Goal: Ask a question: Seek information or help from site administrators or community

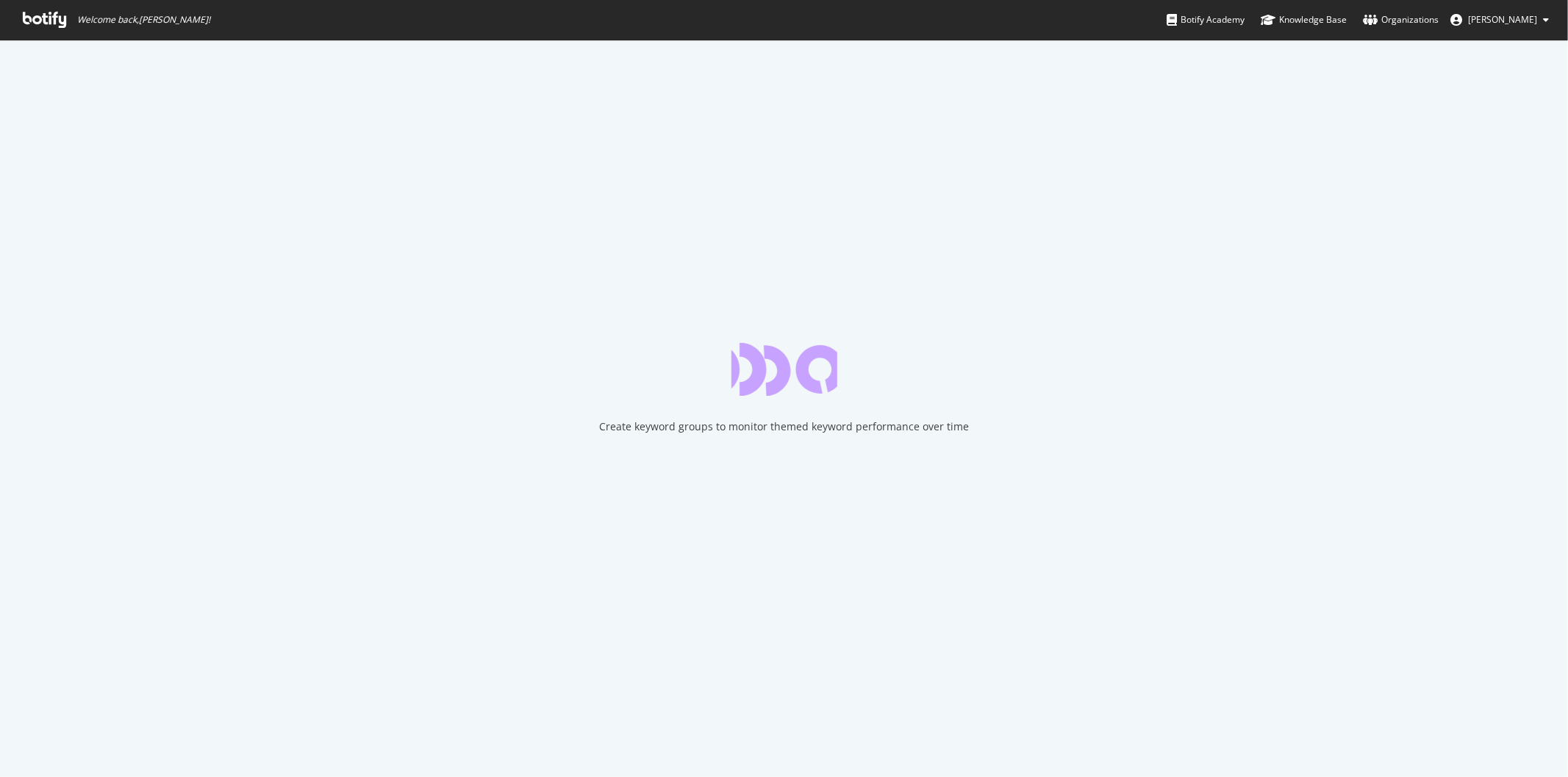
click at [34, 19] on icon at bounding box center [44, 20] width 44 height 16
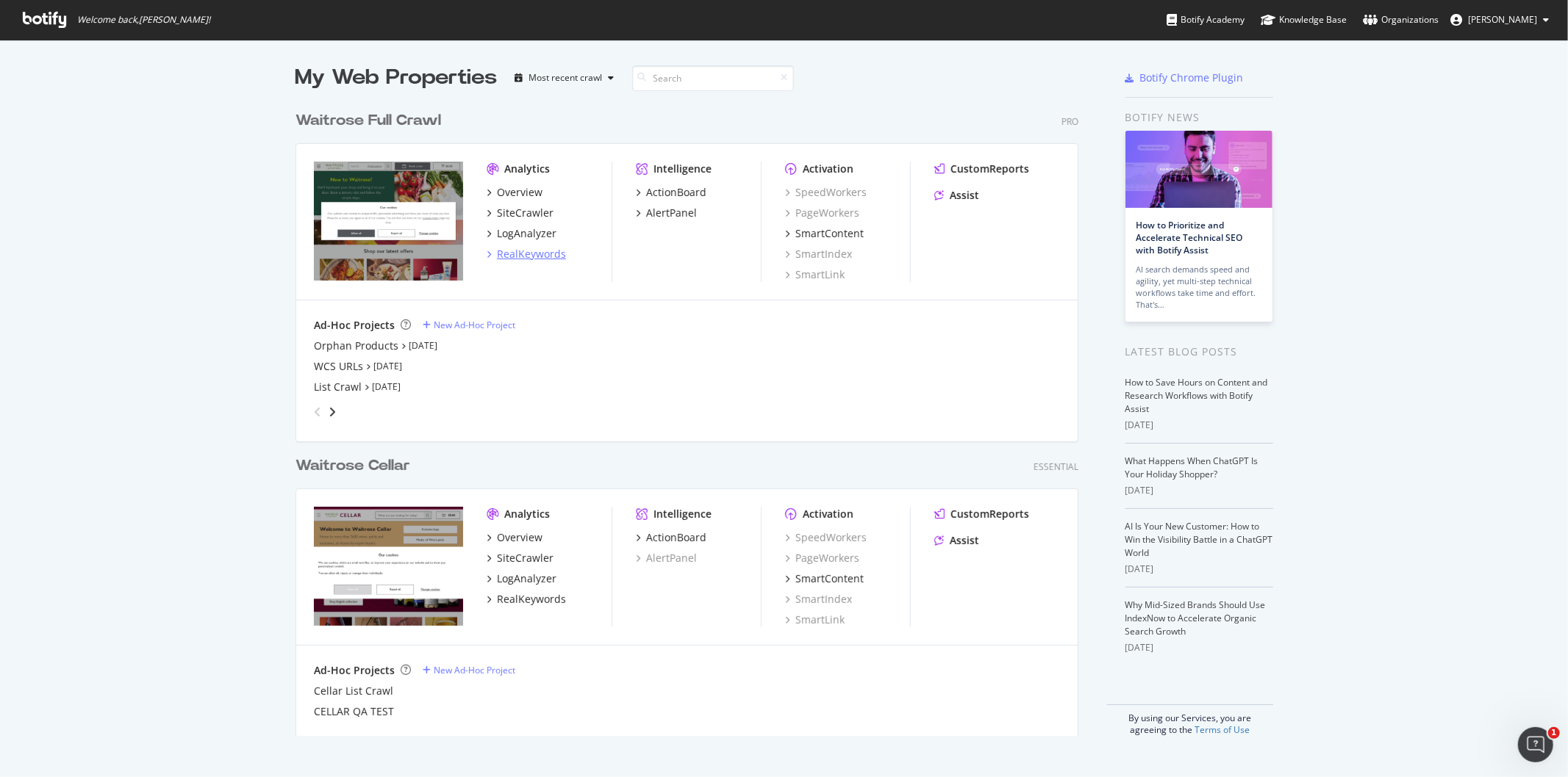
click at [529, 254] on div "RealKeywords" at bounding box center [532, 254] width 69 height 15
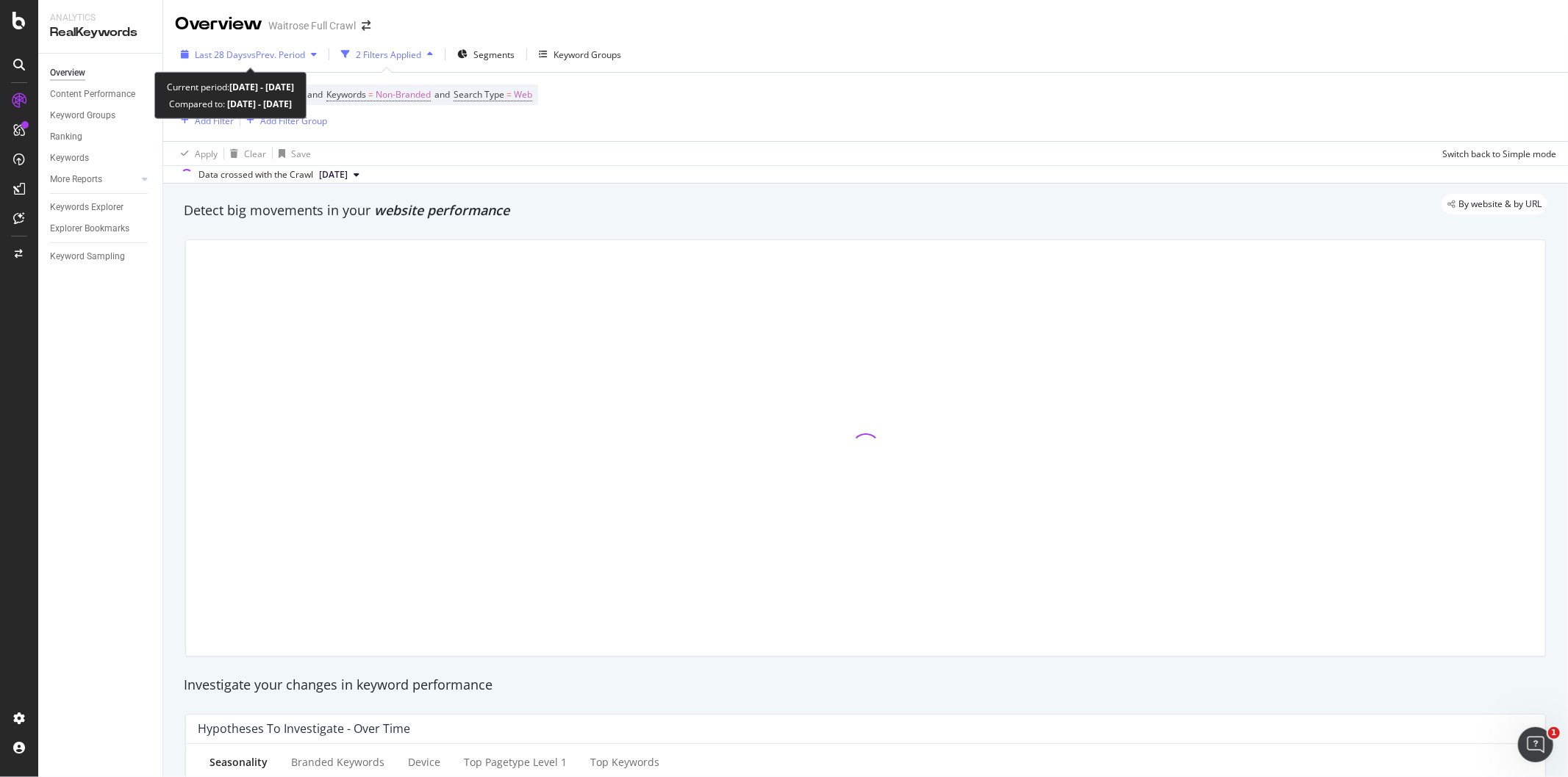
click at [302, 51] on span "vs Prev. Period" at bounding box center [276, 54] width 58 height 12
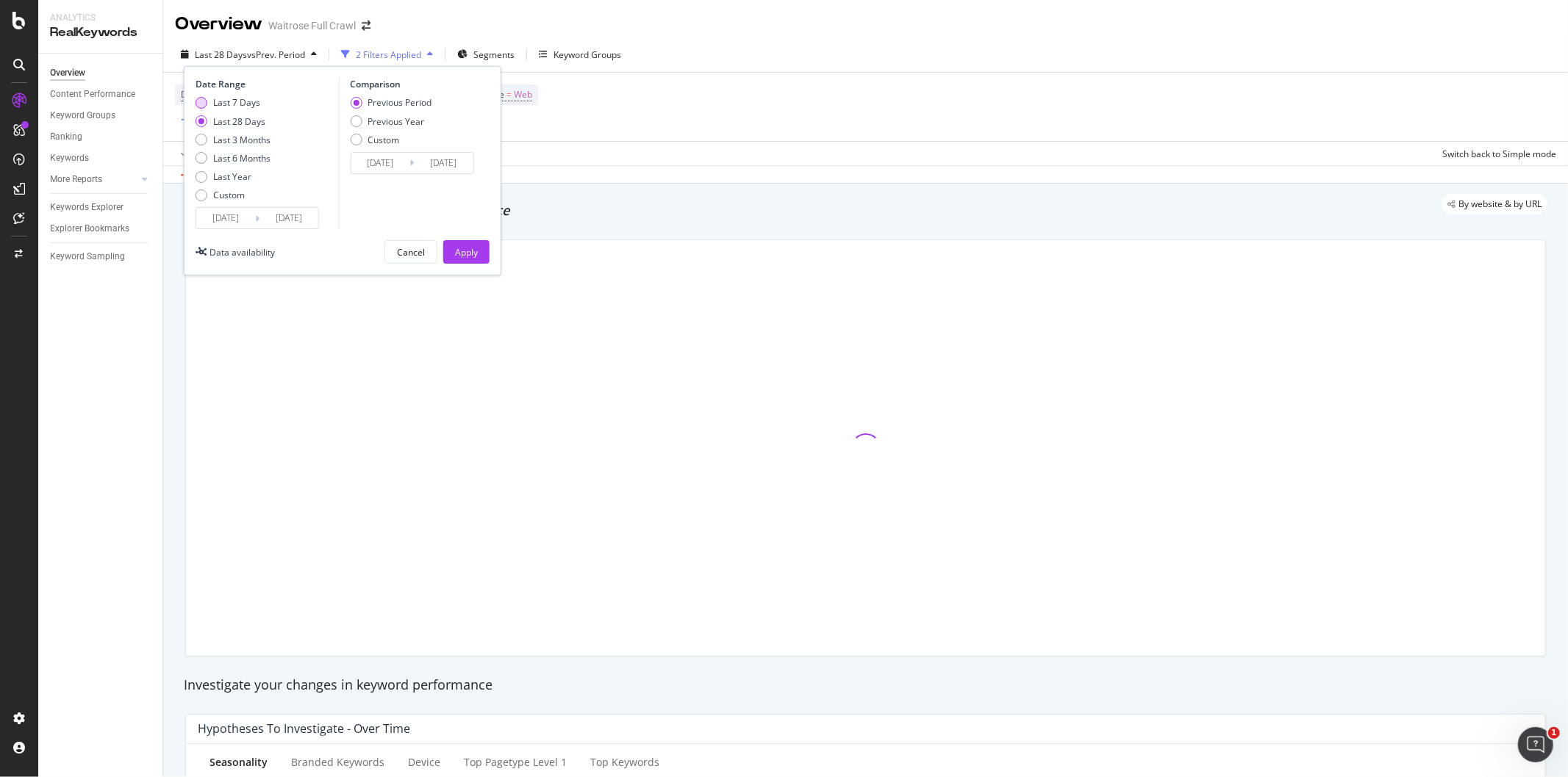
click at [208, 100] on div "Last 7 Days" at bounding box center [233, 101] width 75 height 12
type input "[DATE]"
click at [466, 253] on div "Apply" at bounding box center [466, 252] width 22 height 12
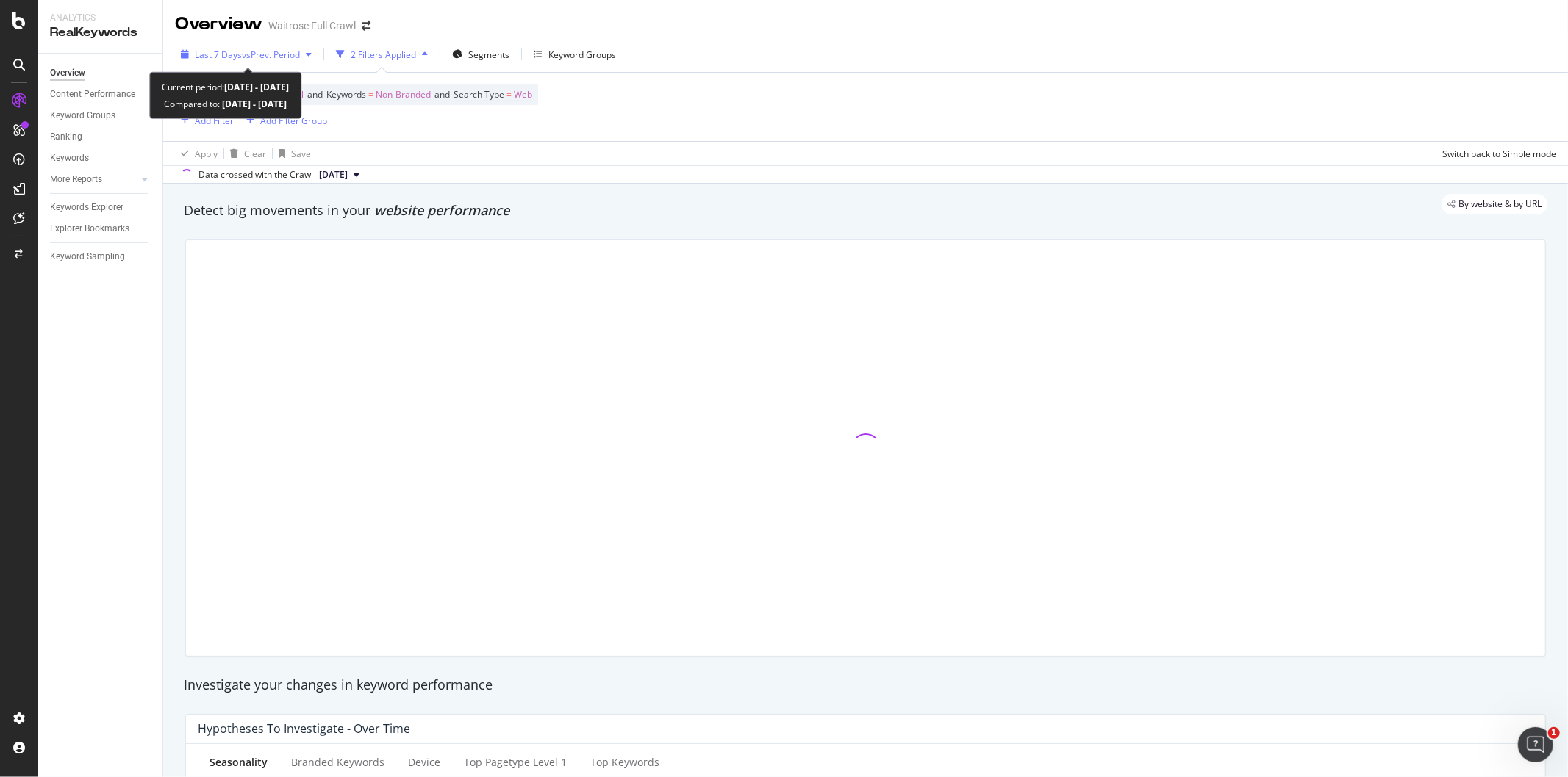
click at [280, 57] on span "vs Prev. Period" at bounding box center [271, 54] width 58 height 12
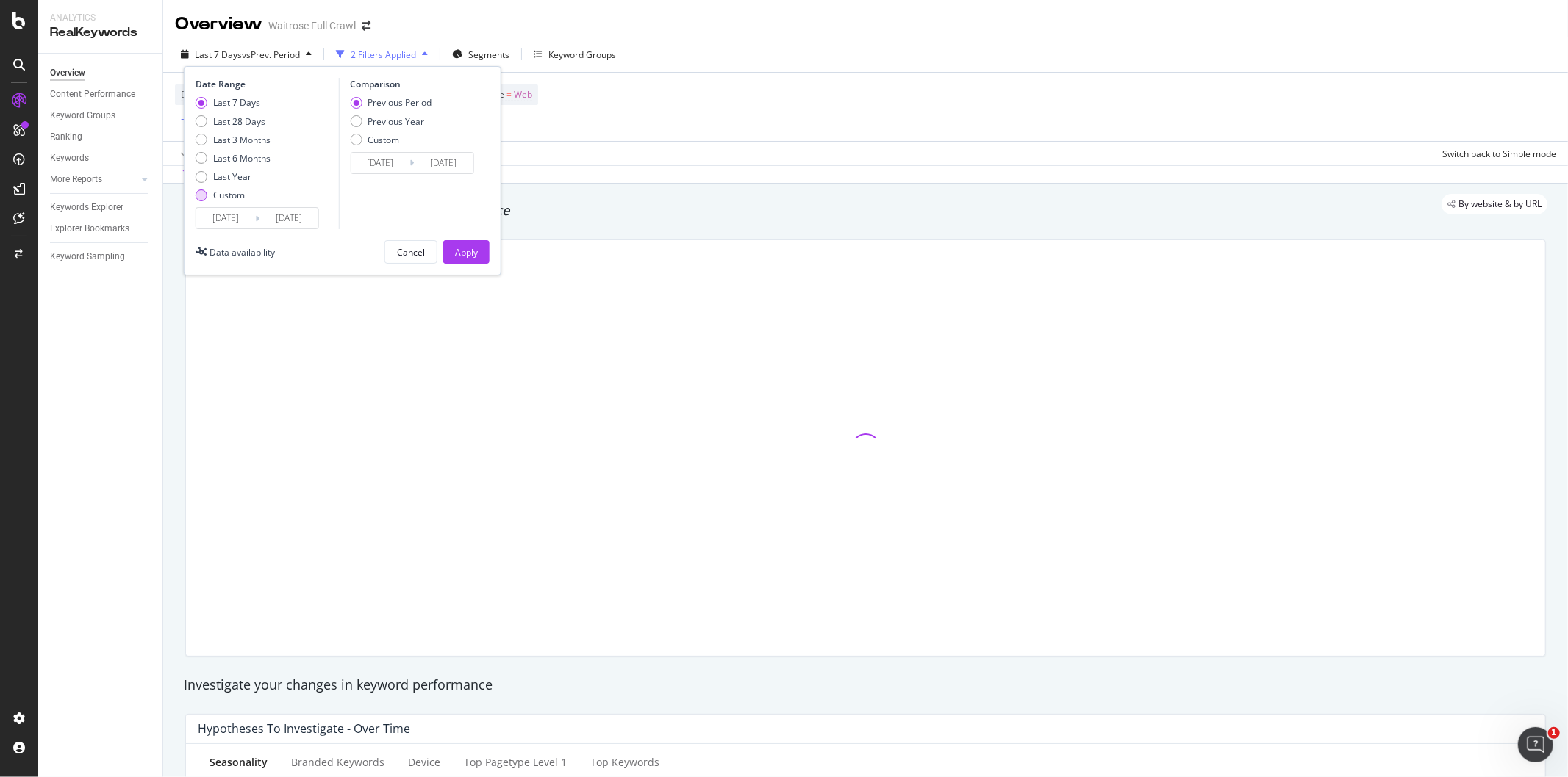
click at [196, 193] on div "Custom" at bounding box center [233, 194] width 75 height 12
type input "[DATE]"
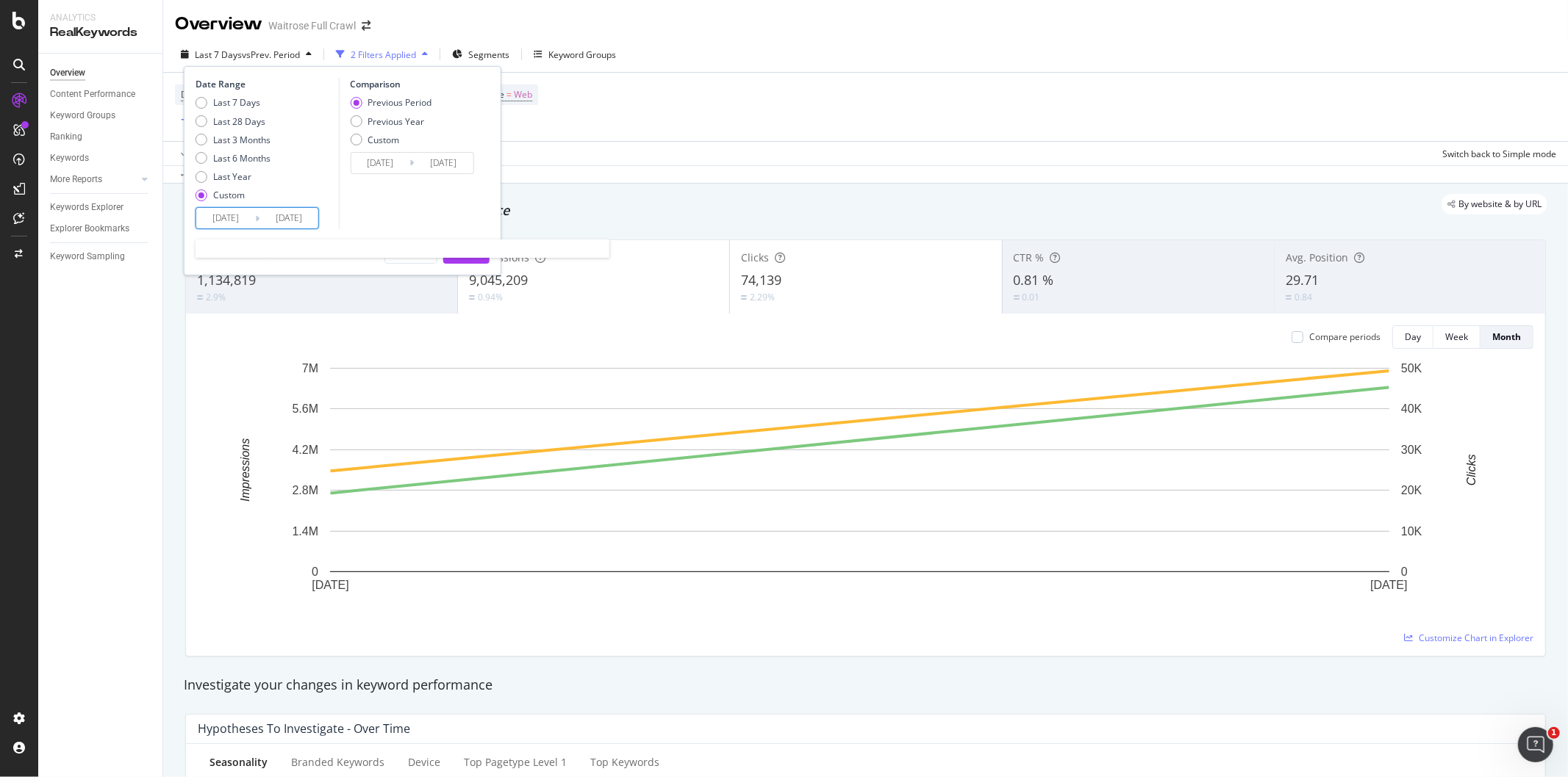
click at [222, 215] on input "[DATE]" at bounding box center [225, 218] width 59 height 20
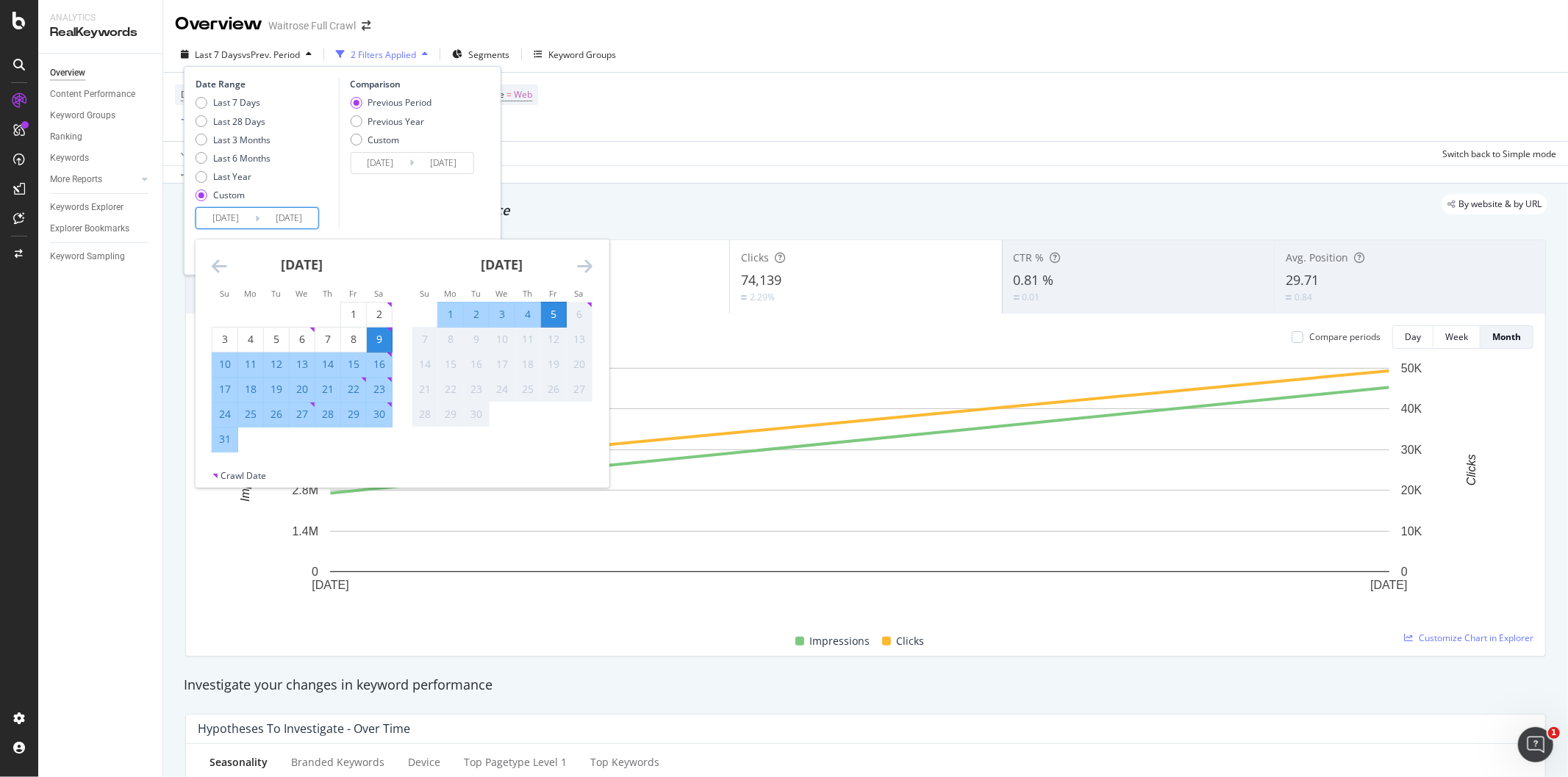
click at [217, 267] on icon "Move backward to switch to the previous month." at bounding box center [219, 265] width 16 height 18
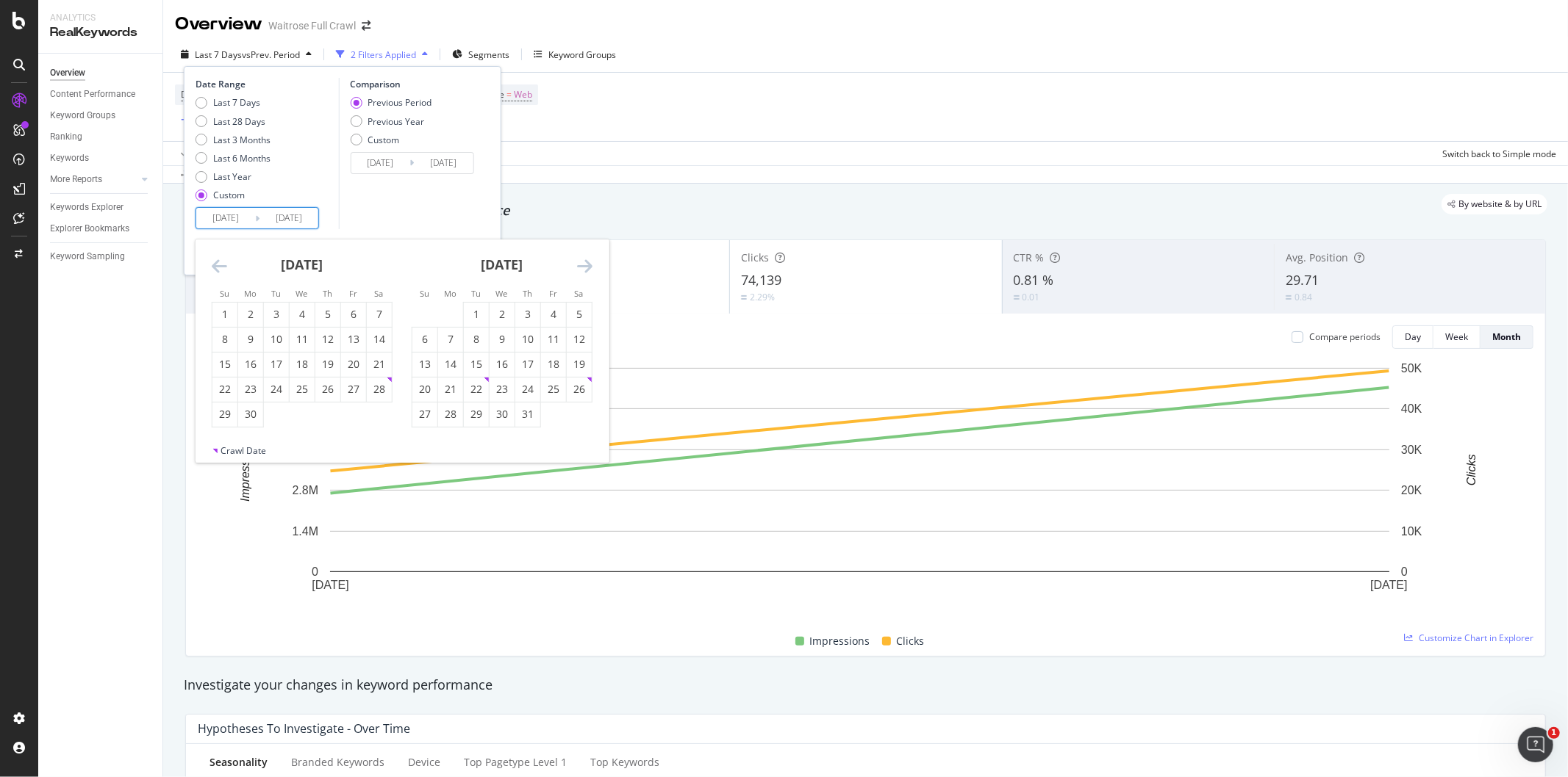
click at [217, 267] on icon "Move backward to switch to the previous month." at bounding box center [219, 265] width 16 height 18
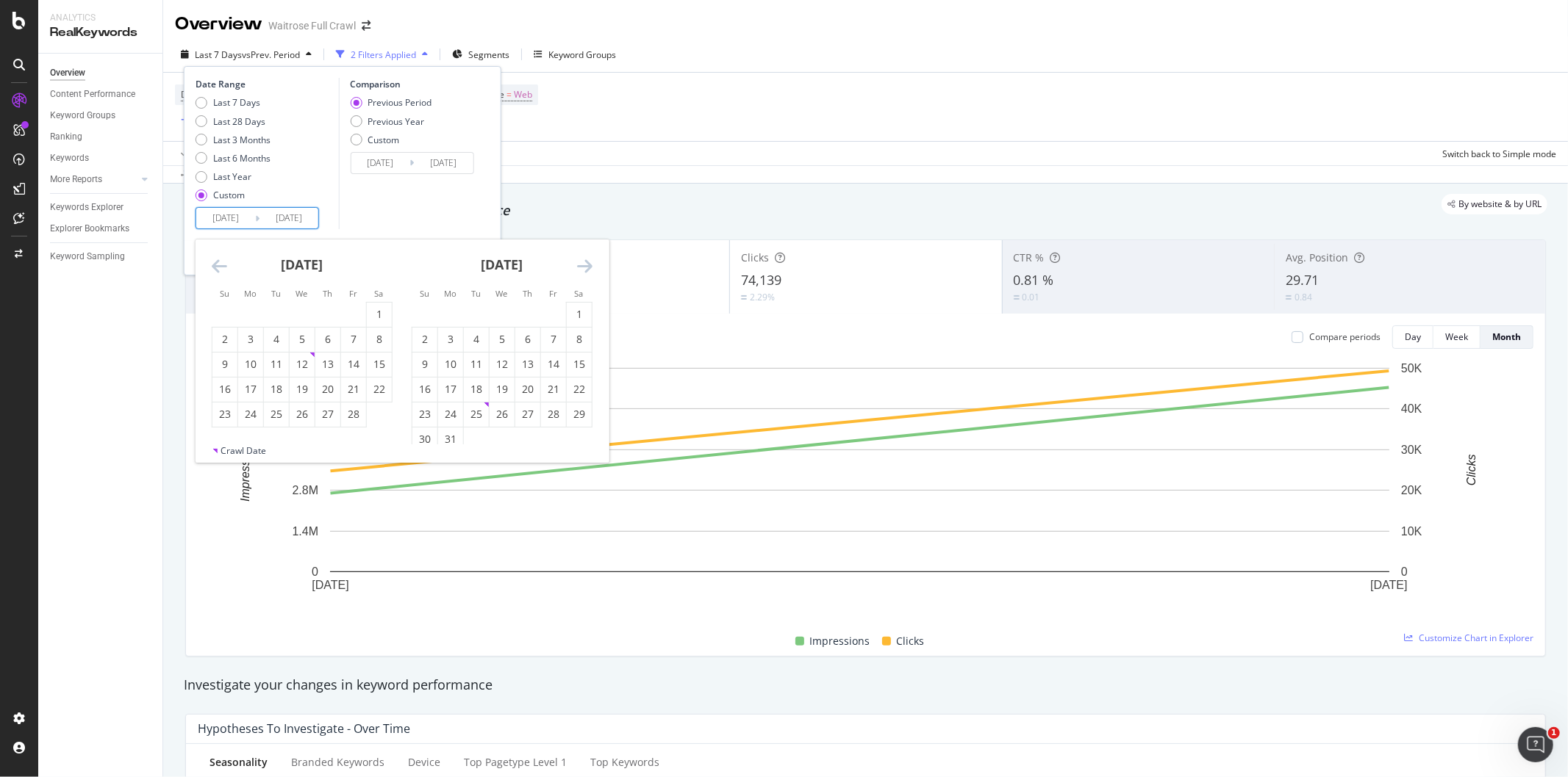
click at [217, 267] on icon "Move backward to switch to the previous month." at bounding box center [219, 265] width 16 height 18
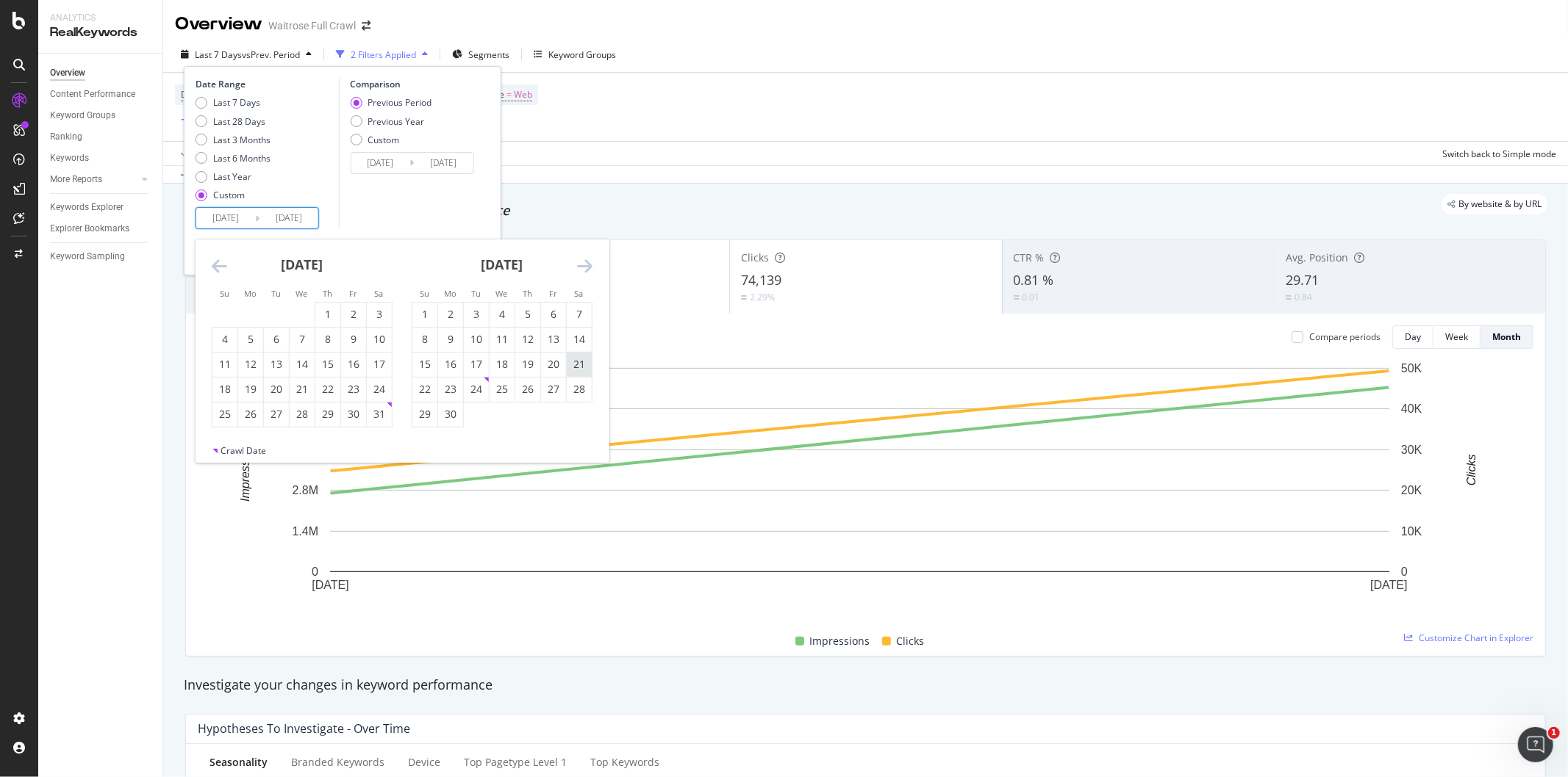
click at [579, 364] on div "21" at bounding box center [579, 365] width 25 height 15
type input "[DATE]"
click at [590, 263] on icon "Move forward to switch to the next month." at bounding box center [585, 265] width 16 height 18
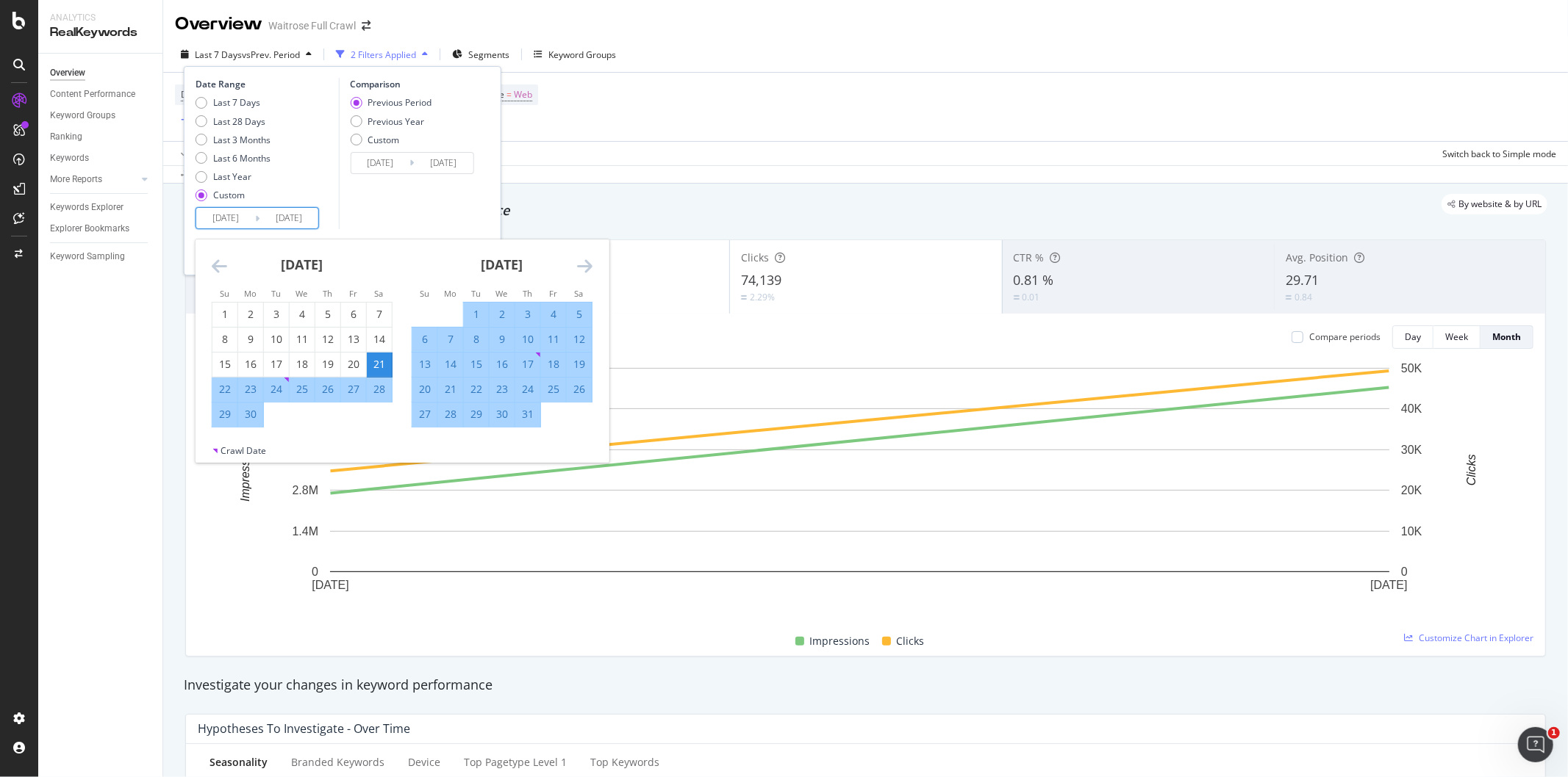
click at [585, 317] on div "5" at bounding box center [579, 315] width 25 height 15
type input "[DATE]"
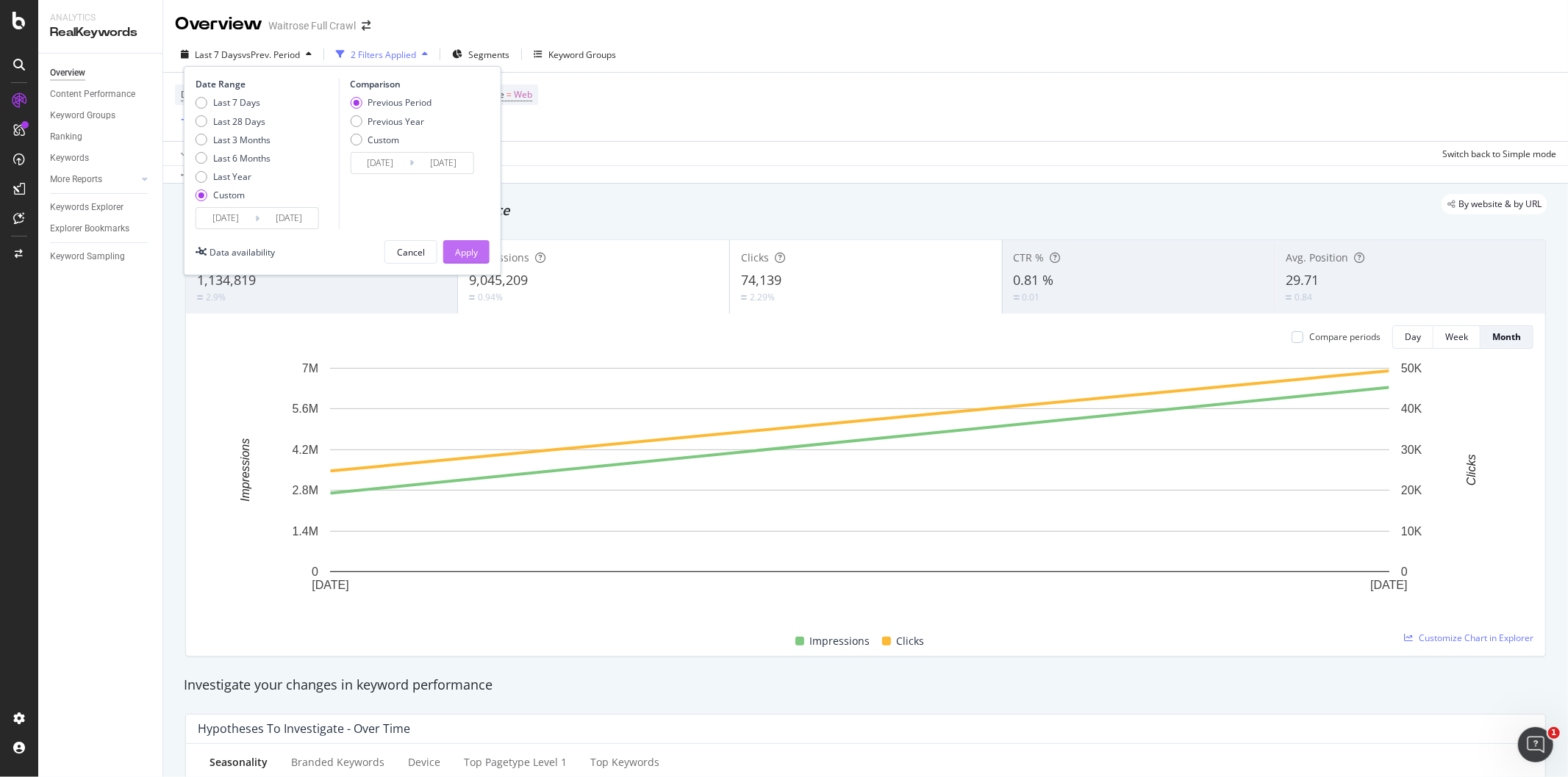
click at [466, 249] on div "Apply" at bounding box center [466, 252] width 22 height 12
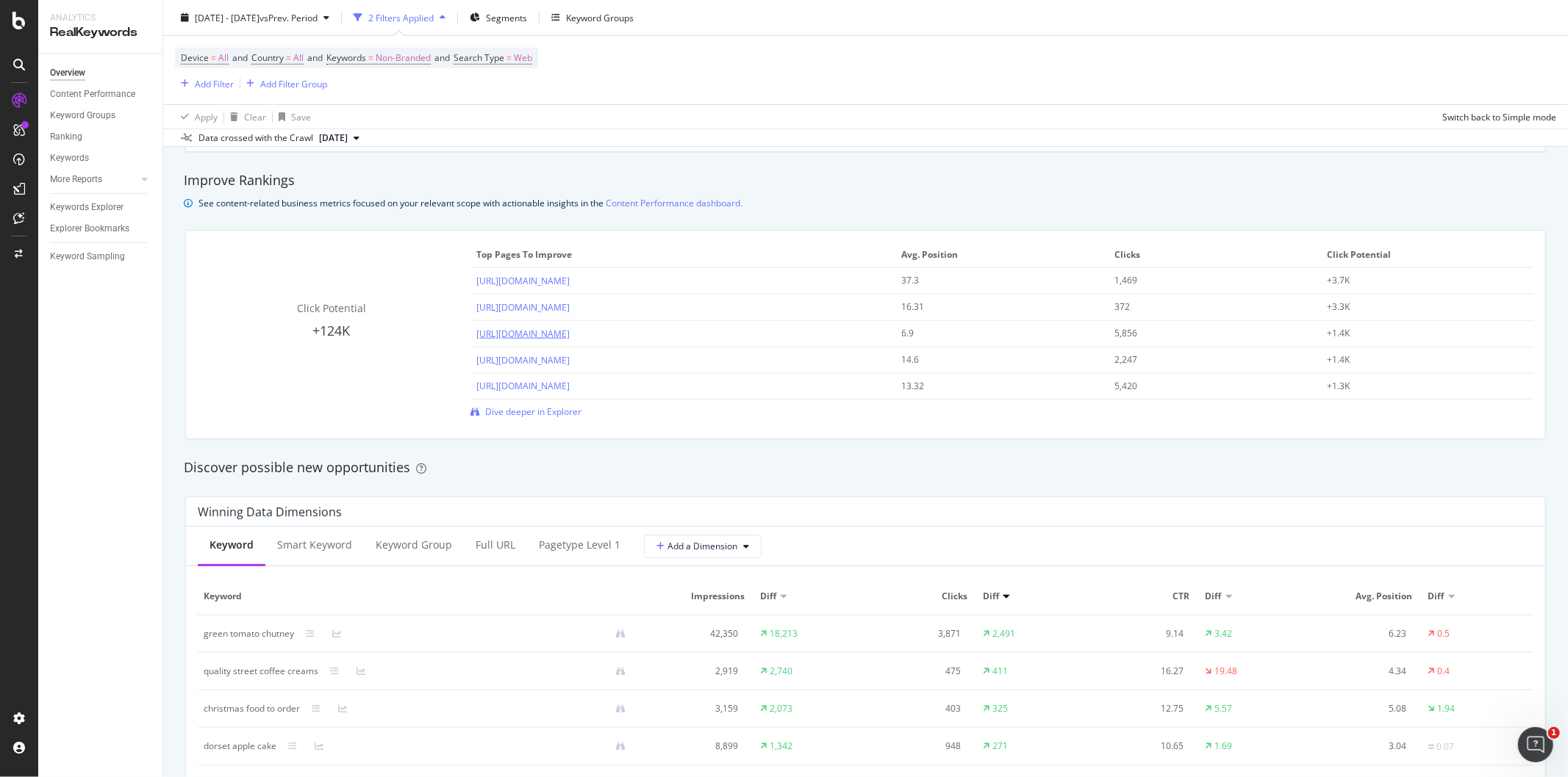
scroll to position [1143, 0]
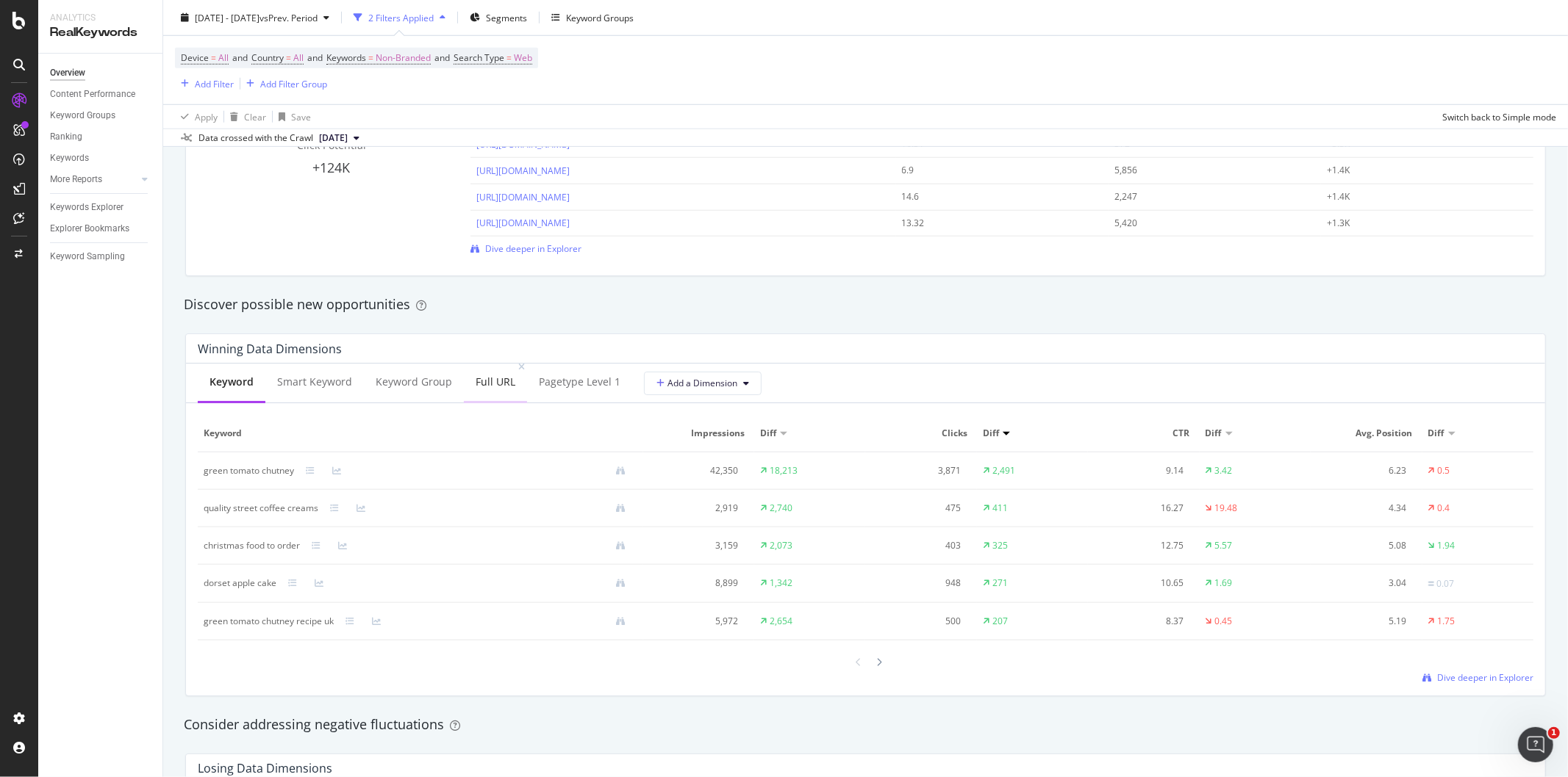
click at [490, 389] on div "Full URL" at bounding box center [495, 382] width 40 height 15
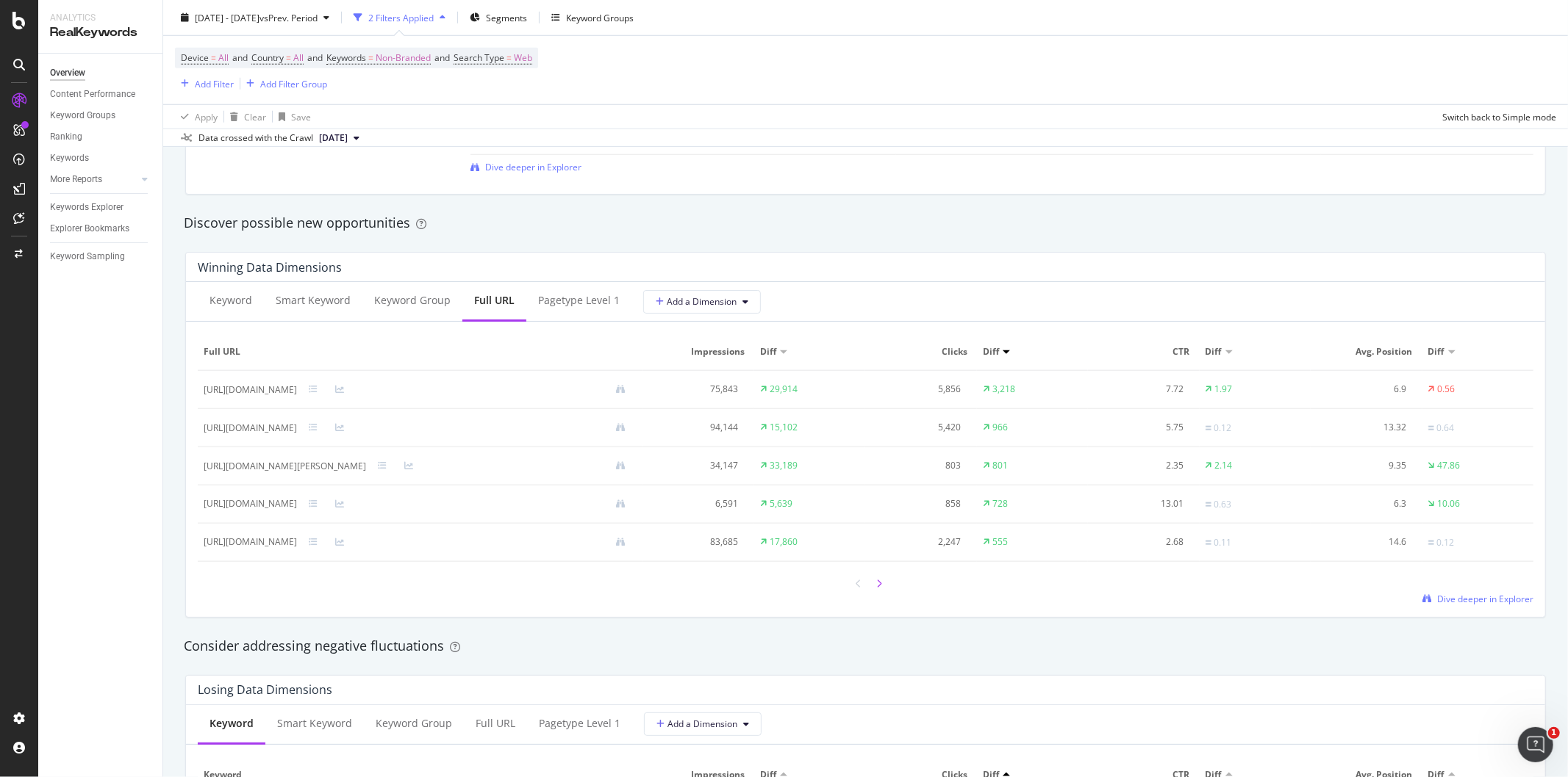
click at [877, 586] on div at bounding box center [880, 583] width 13 height 20
click at [857, 582] on icon at bounding box center [859, 583] width 6 height 8
click at [873, 578] on div at bounding box center [880, 583] width 13 height 20
click at [857, 586] on icon at bounding box center [859, 583] width 6 height 8
click at [745, 354] on span "Impressions" at bounding box center [696, 352] width 96 height 13
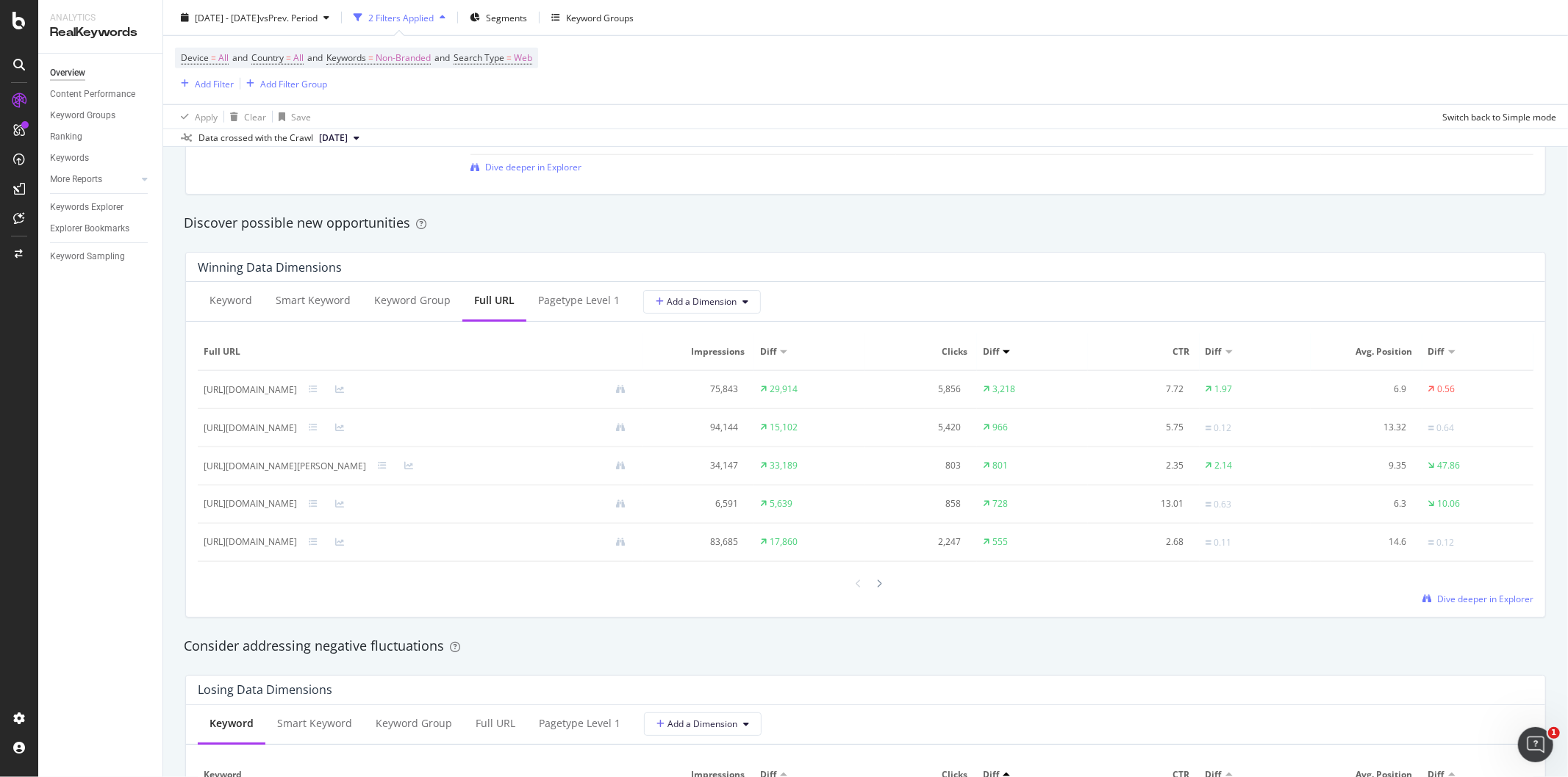
click at [777, 348] on span "Diff" at bounding box center [767, 352] width 16 height 13
click at [777, 350] on span "Diff" at bounding box center [767, 352] width 16 height 13
click at [877, 584] on icon at bounding box center [880, 583] width 6 height 8
click at [853, 589] on div at bounding box center [859, 583] width 13 height 20
click at [853, 589] on div at bounding box center [859, 583] width 13 height 20
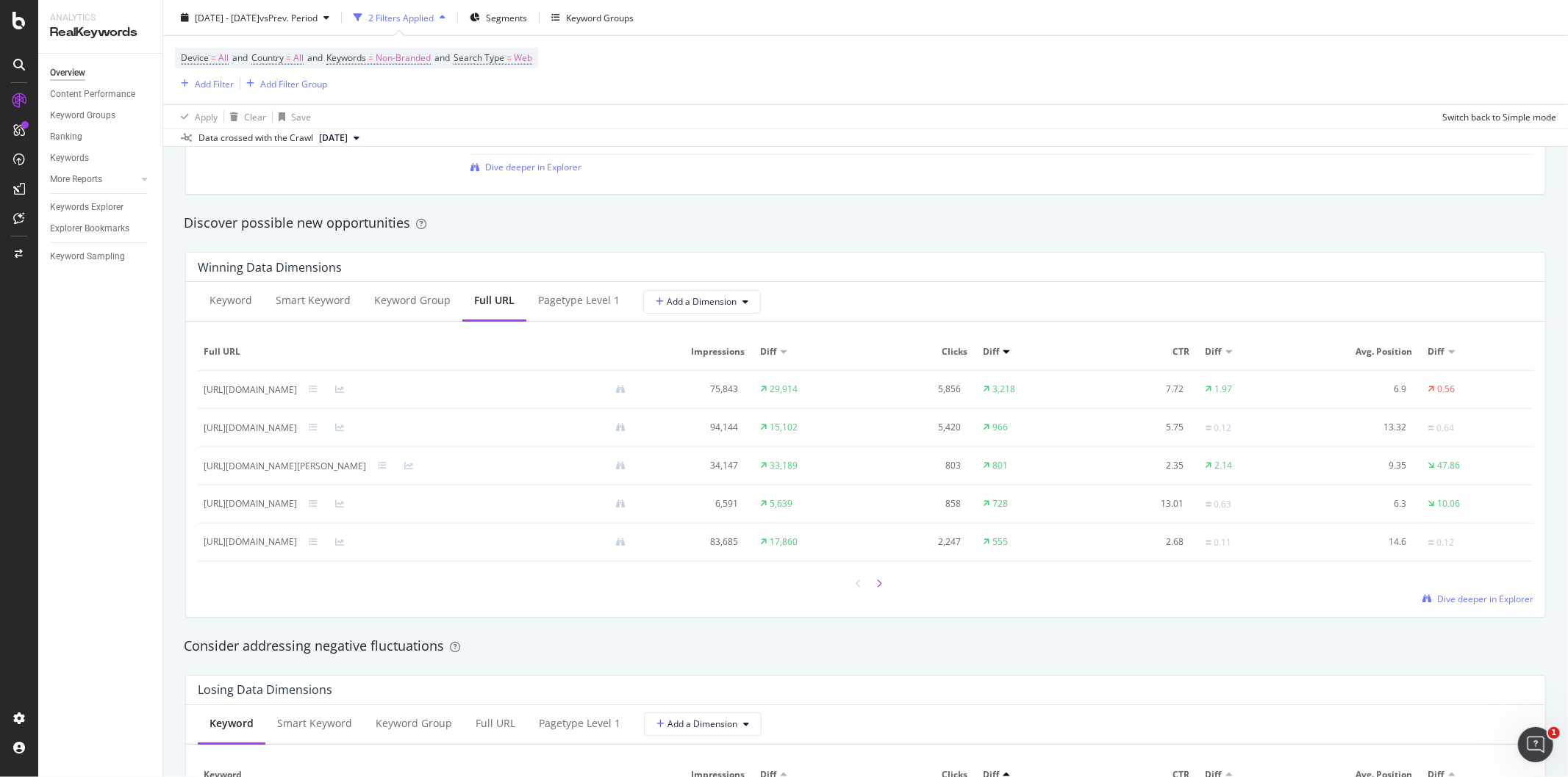
click at [877, 588] on icon at bounding box center [880, 583] width 6 height 8
click at [857, 588] on icon at bounding box center [859, 583] width 6 height 8
drag, startPoint x: 207, startPoint y: 508, endPoint x: 554, endPoint y: 498, distance: 347.1
click at [297, 501] on div "[URL][DOMAIN_NAME]" at bounding box center [250, 504] width 93 height 13
drag, startPoint x: 554, startPoint y: 498, endPoint x: 658, endPoint y: 512, distance: 104.9
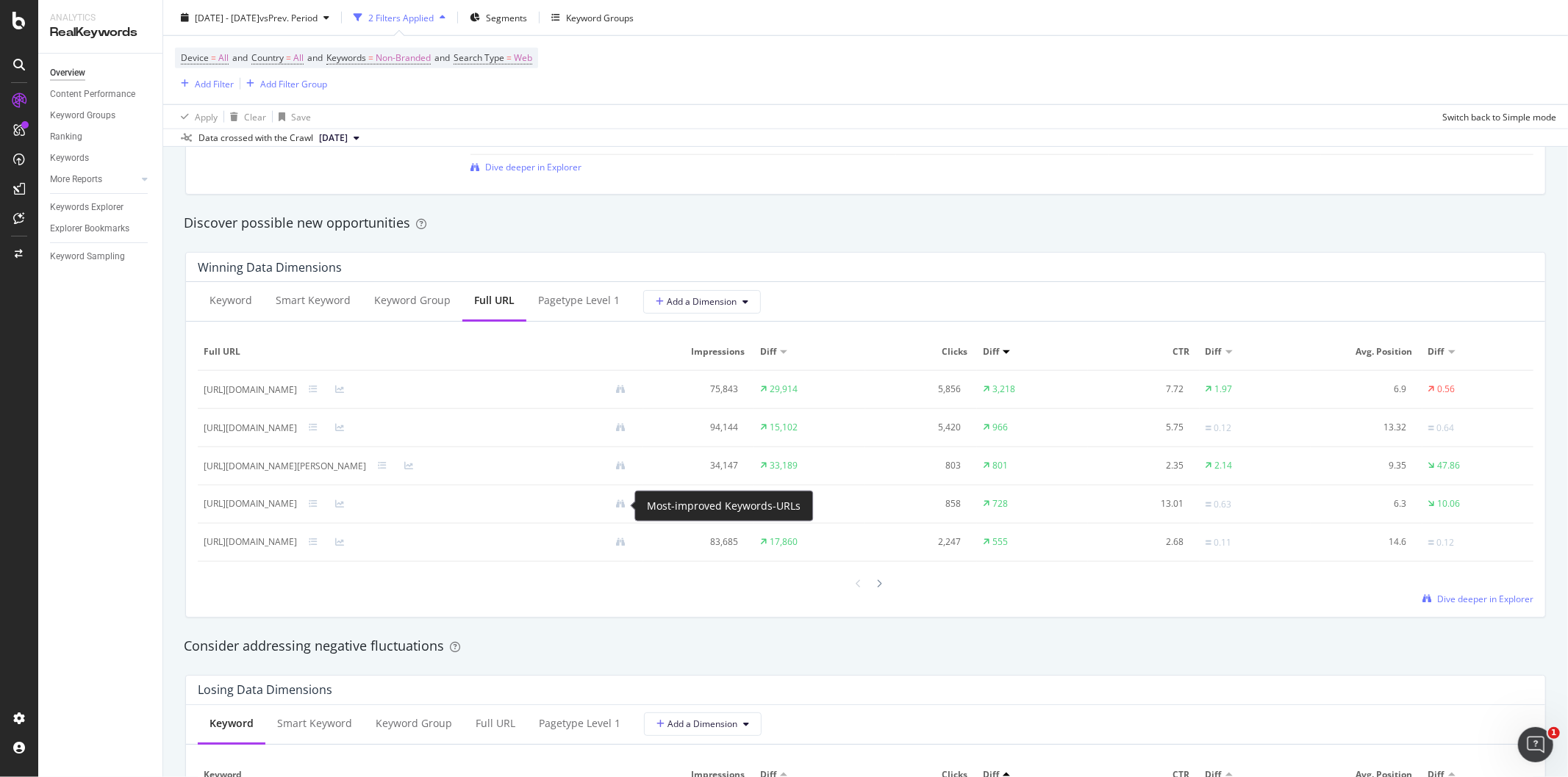
click at [658, 512] on div "Analytics RealKeywords Overview Content Performance Keyword Groups Ranking Keyw…" at bounding box center [784, 388] width 1568 height 777
click at [297, 508] on div "[URL][DOMAIN_NAME]" at bounding box center [250, 504] width 93 height 13
drag, startPoint x: 579, startPoint y: 509, endPoint x: 339, endPoint y: 639, distance: 272.9
click at [339, 639] on div "Consider addressing negative fluctuations" at bounding box center [865, 647] width 1364 height 20
click at [880, 583] on div at bounding box center [865, 583] width 1336 height 20
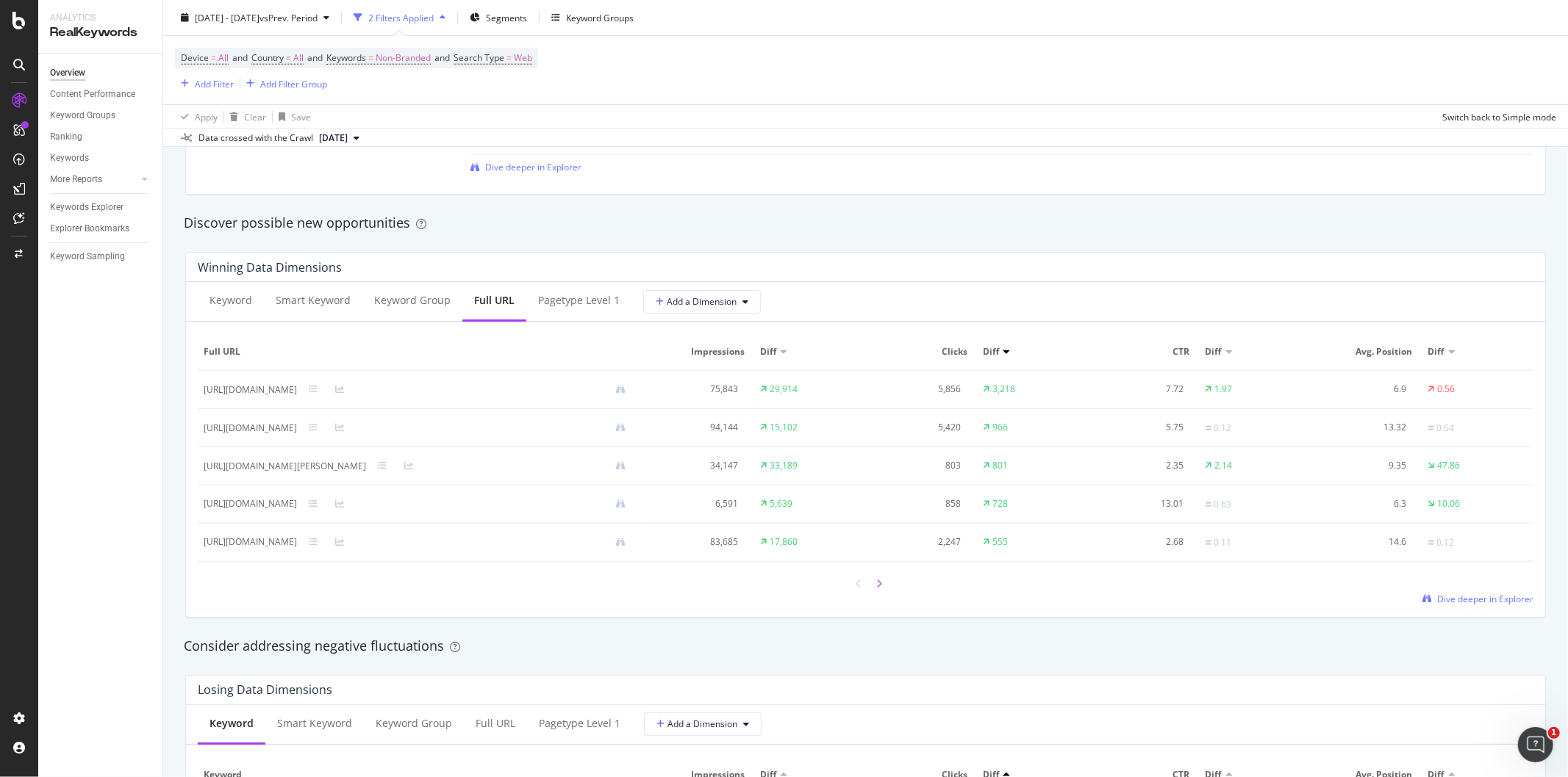
click at [879, 583] on div at bounding box center [880, 583] width 13 height 20
click at [877, 586] on icon at bounding box center [880, 583] width 6 height 8
click at [877, 588] on icon at bounding box center [880, 583] width 6 height 8
click at [853, 582] on div at bounding box center [859, 583] width 13 height 20
click at [857, 584] on icon at bounding box center [859, 583] width 6 height 8
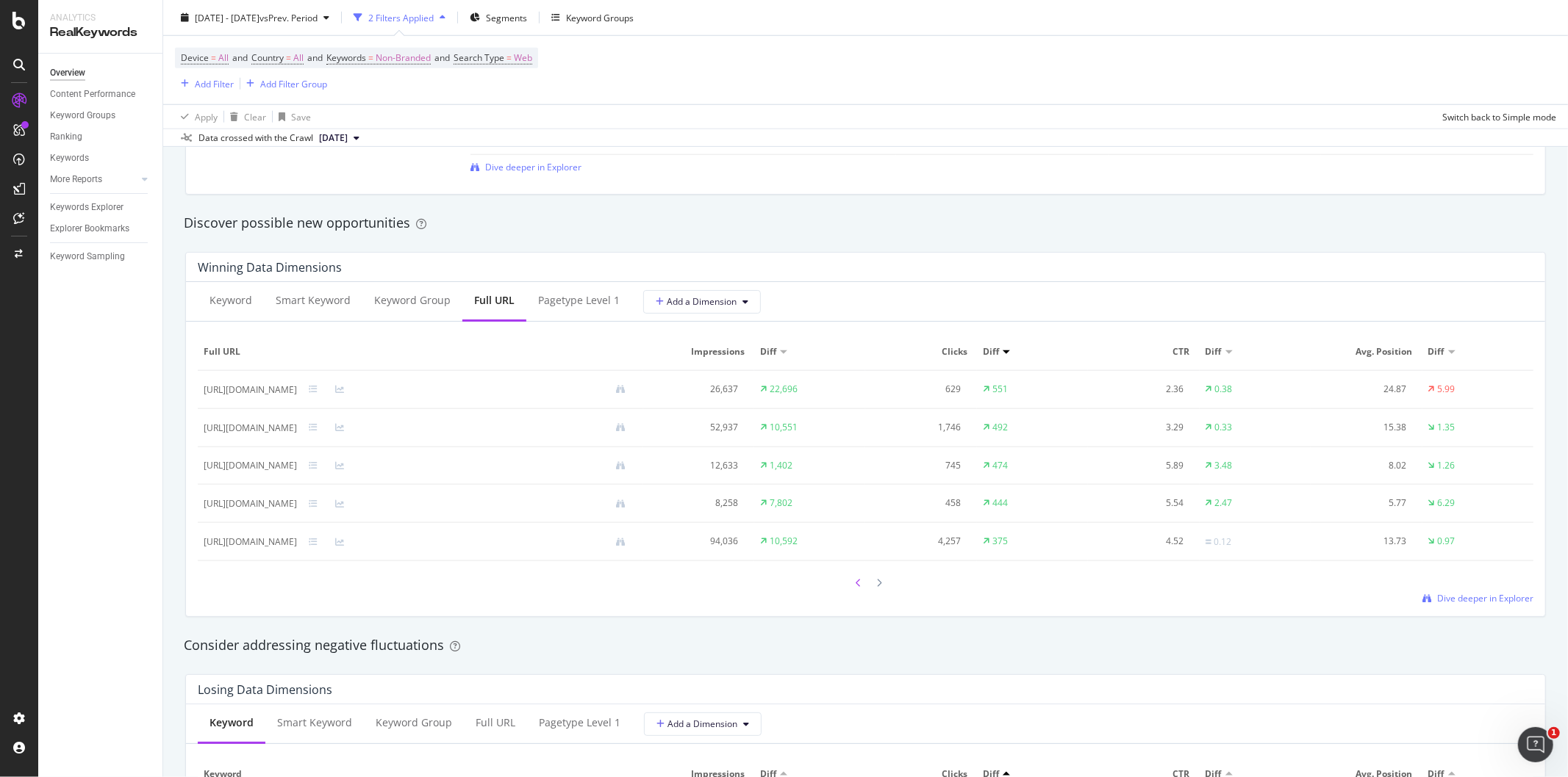
click at [857, 585] on icon at bounding box center [859, 583] width 6 height 8
click at [873, 582] on div at bounding box center [880, 583] width 13 height 20
click at [297, 505] on div "[URL][DOMAIN_NAME]" at bounding box center [250, 504] width 93 height 13
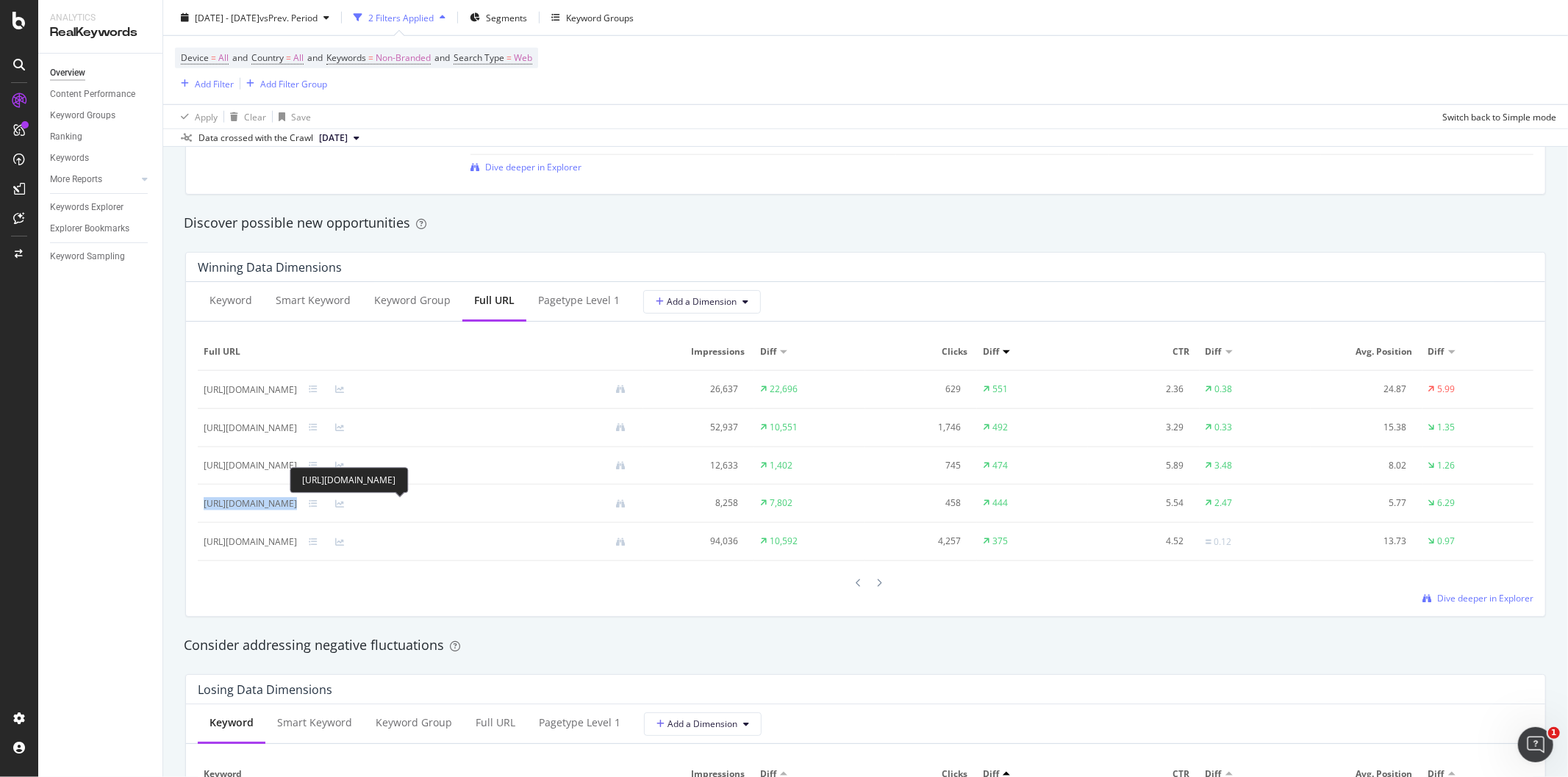
copy div "[URL][DOMAIN_NAME]"
click at [460, 609] on div "Keyword Smart Keyword Keyword Group Full URL pagetype Level 1 Add a Dimension F…" at bounding box center [866, 449] width 1359 height 334
click at [857, 583] on icon at bounding box center [859, 583] width 6 height 8
click at [877, 585] on icon at bounding box center [880, 583] width 6 height 8
click at [877, 585] on icon at bounding box center [880, 583] width 6 height 8
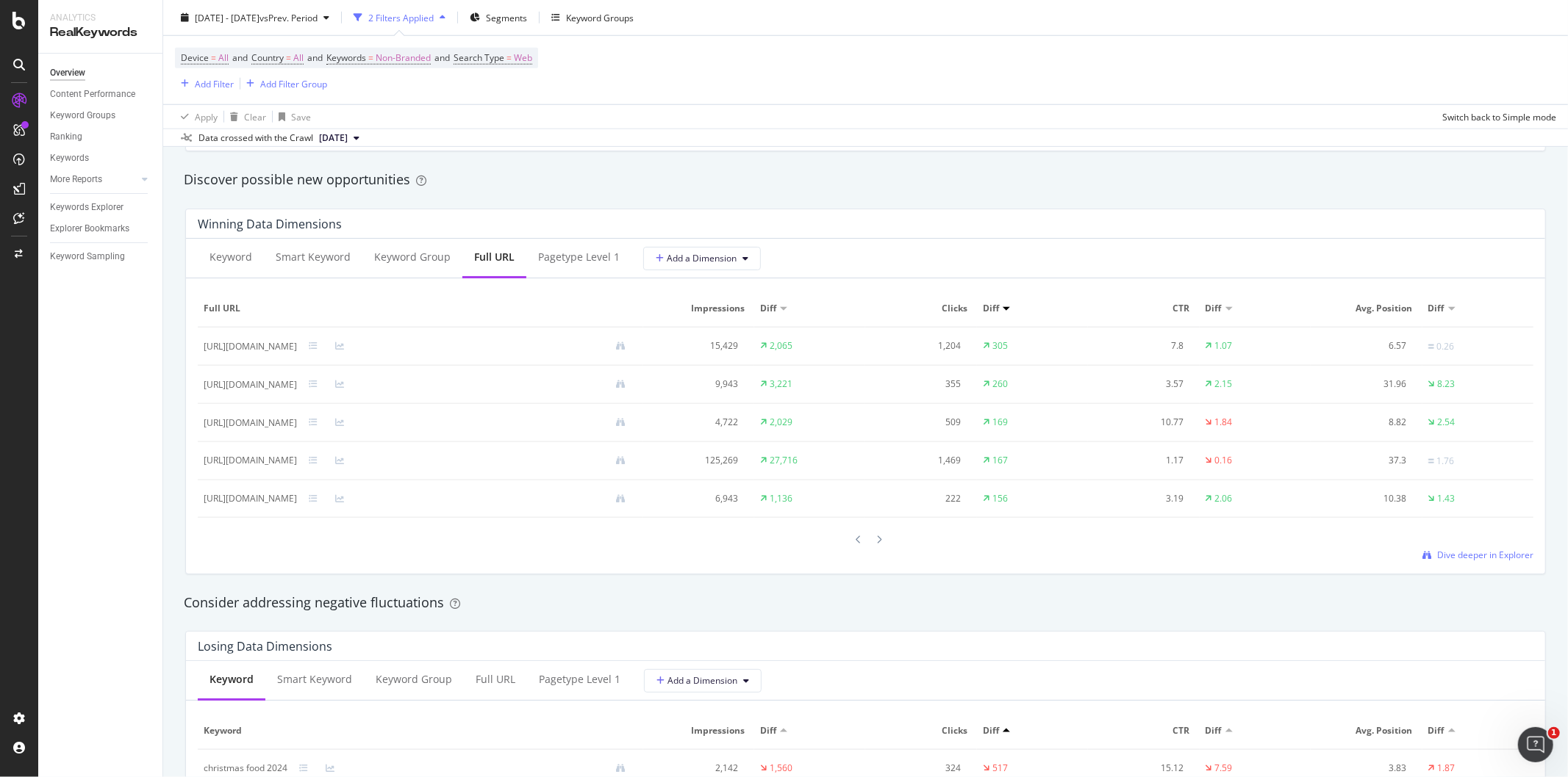
scroll to position [1252, 0]
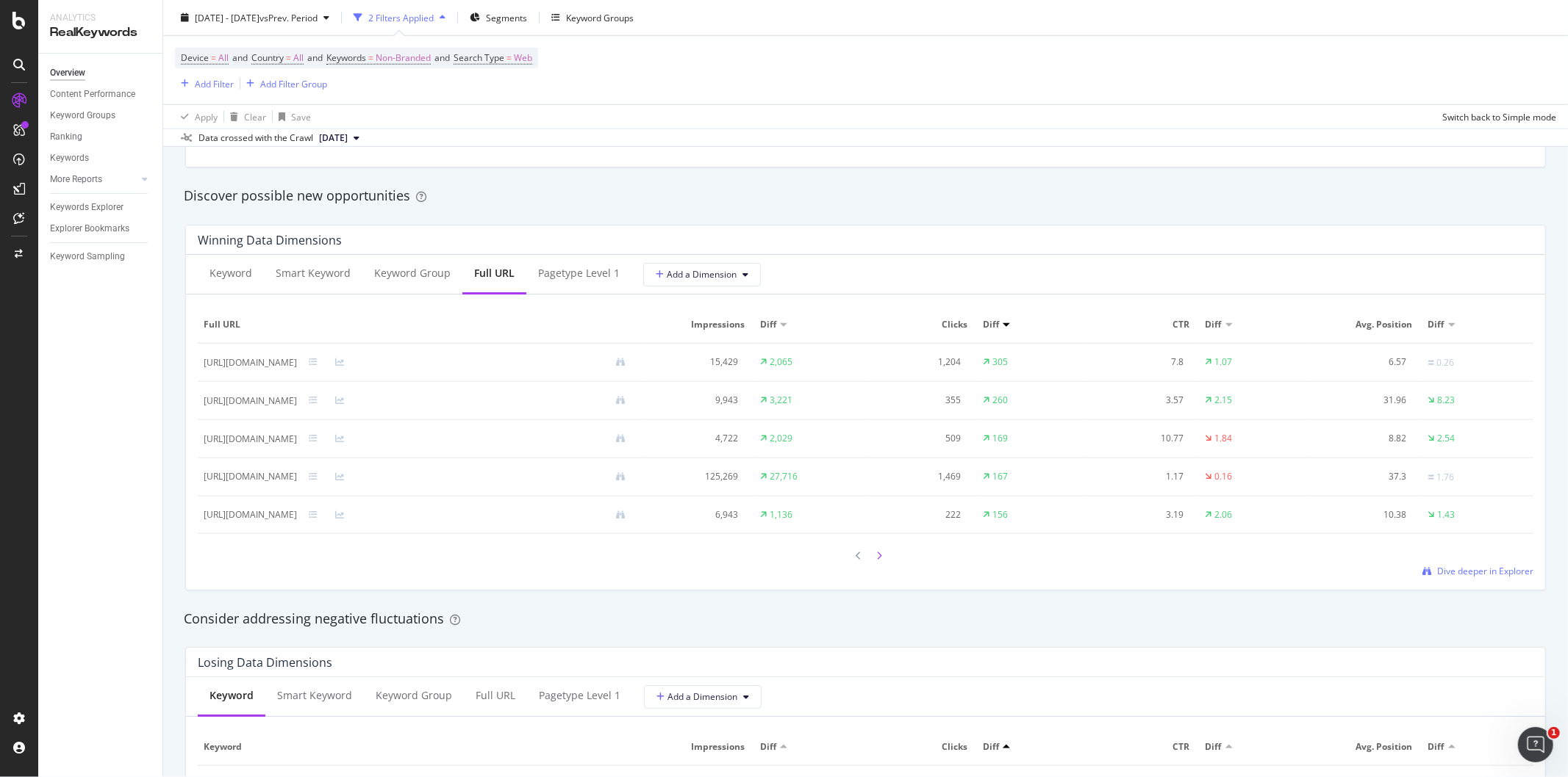
click at [877, 560] on icon at bounding box center [880, 556] width 6 height 8
click at [857, 559] on icon at bounding box center [859, 556] width 6 height 8
click at [857, 559] on icon at bounding box center [859, 556] width 6 height 8
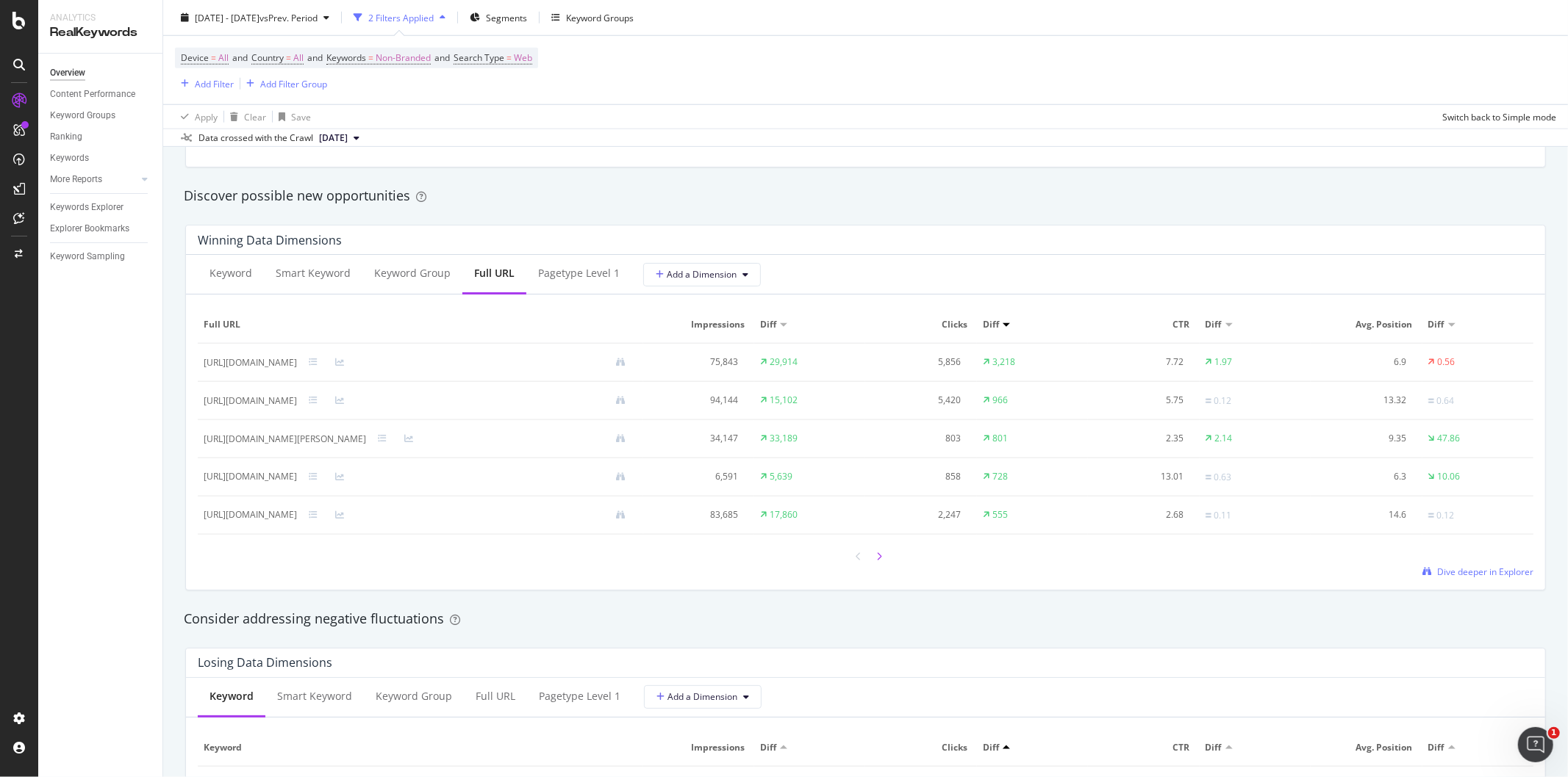
click at [877, 561] on icon at bounding box center [880, 556] width 6 height 8
click at [853, 558] on div at bounding box center [859, 556] width 13 height 20
click at [882, 555] on div at bounding box center [865, 556] width 1336 height 20
click at [876, 558] on div at bounding box center [880, 556] width 13 height 20
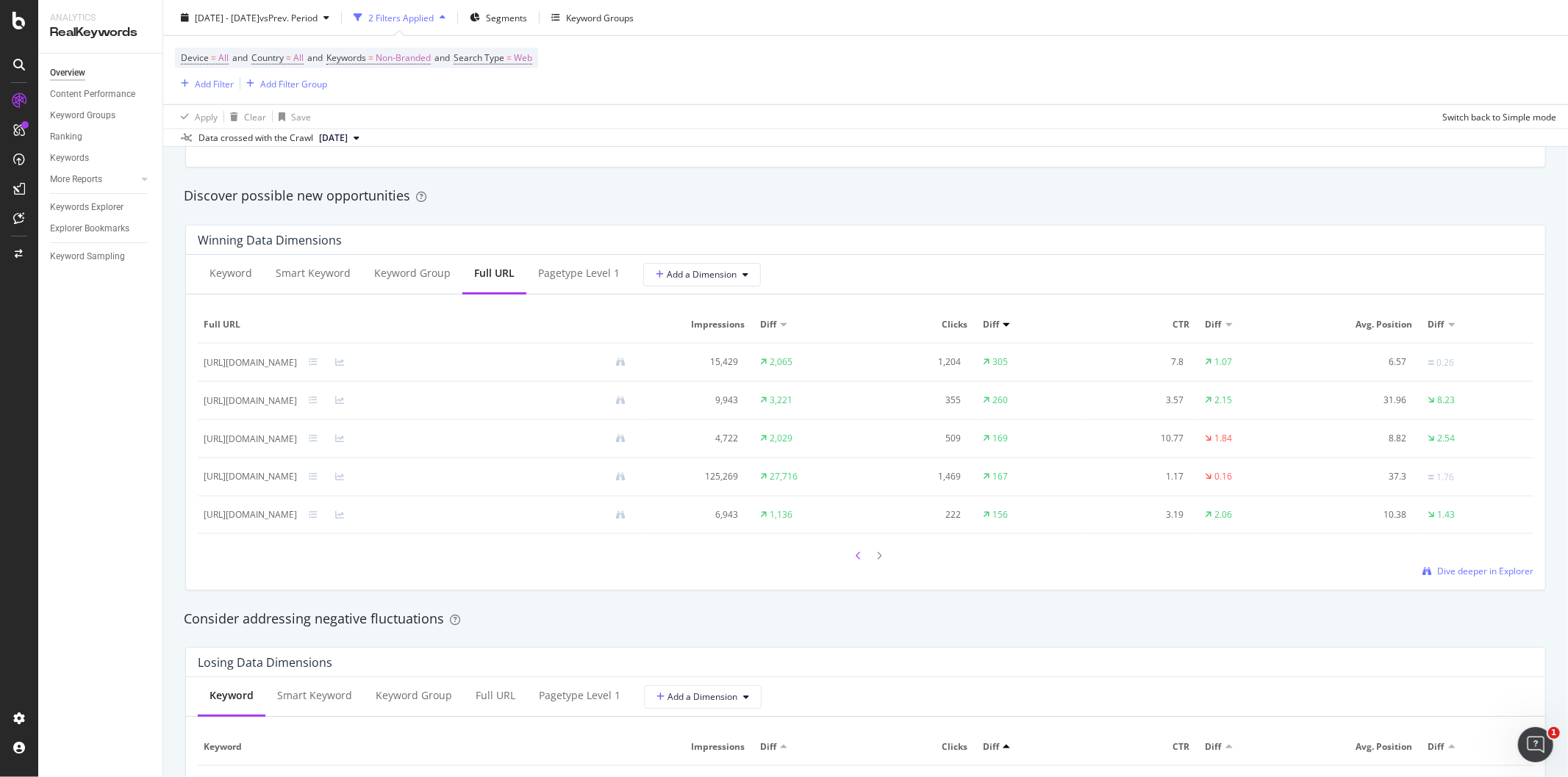
click at [857, 556] on icon at bounding box center [859, 556] width 6 height 8
click at [876, 556] on div at bounding box center [880, 556] width 13 height 20
click at [877, 554] on icon at bounding box center [880, 556] width 6 height 8
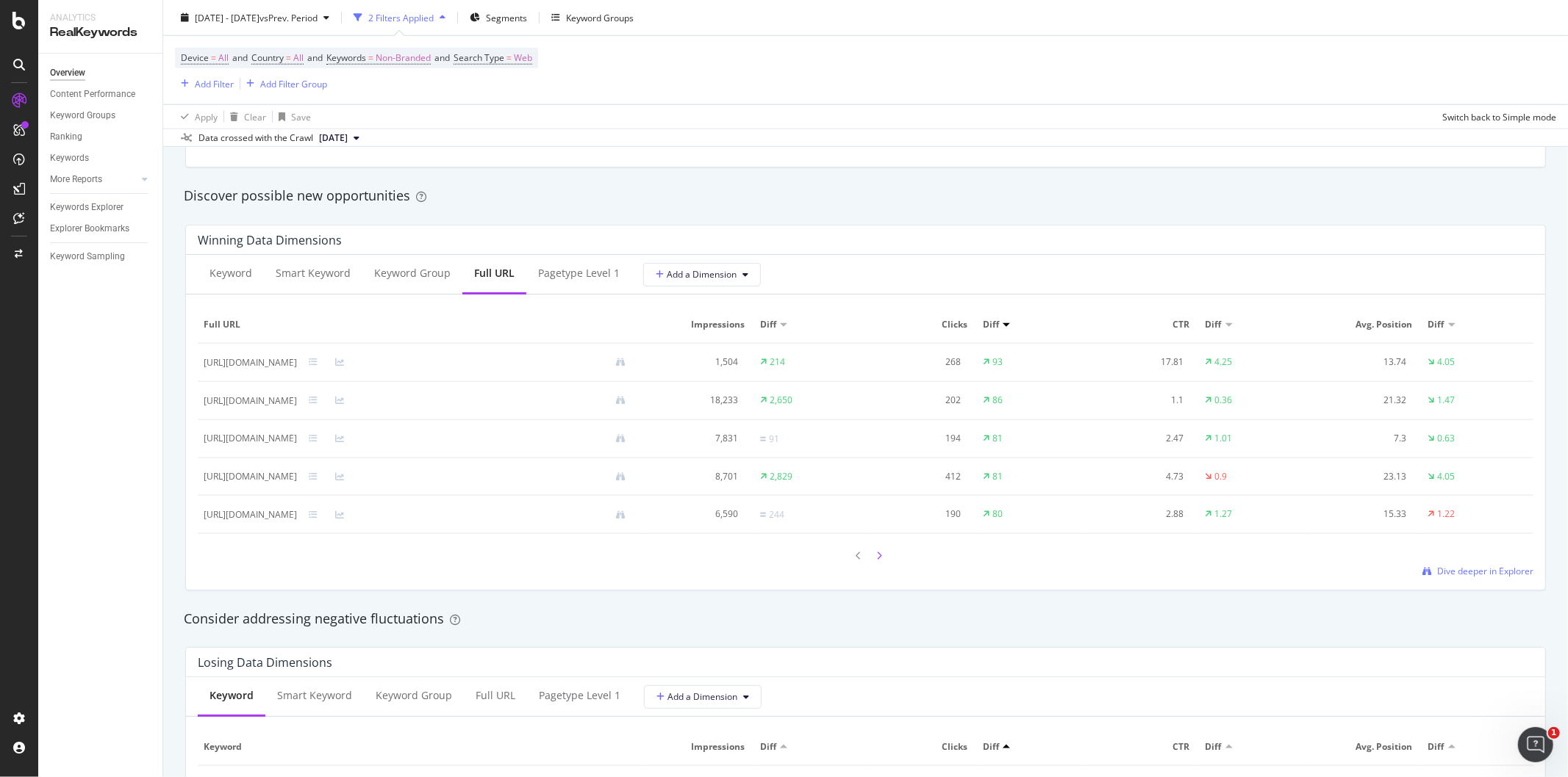
click at [877, 559] on icon at bounding box center [880, 556] width 6 height 8
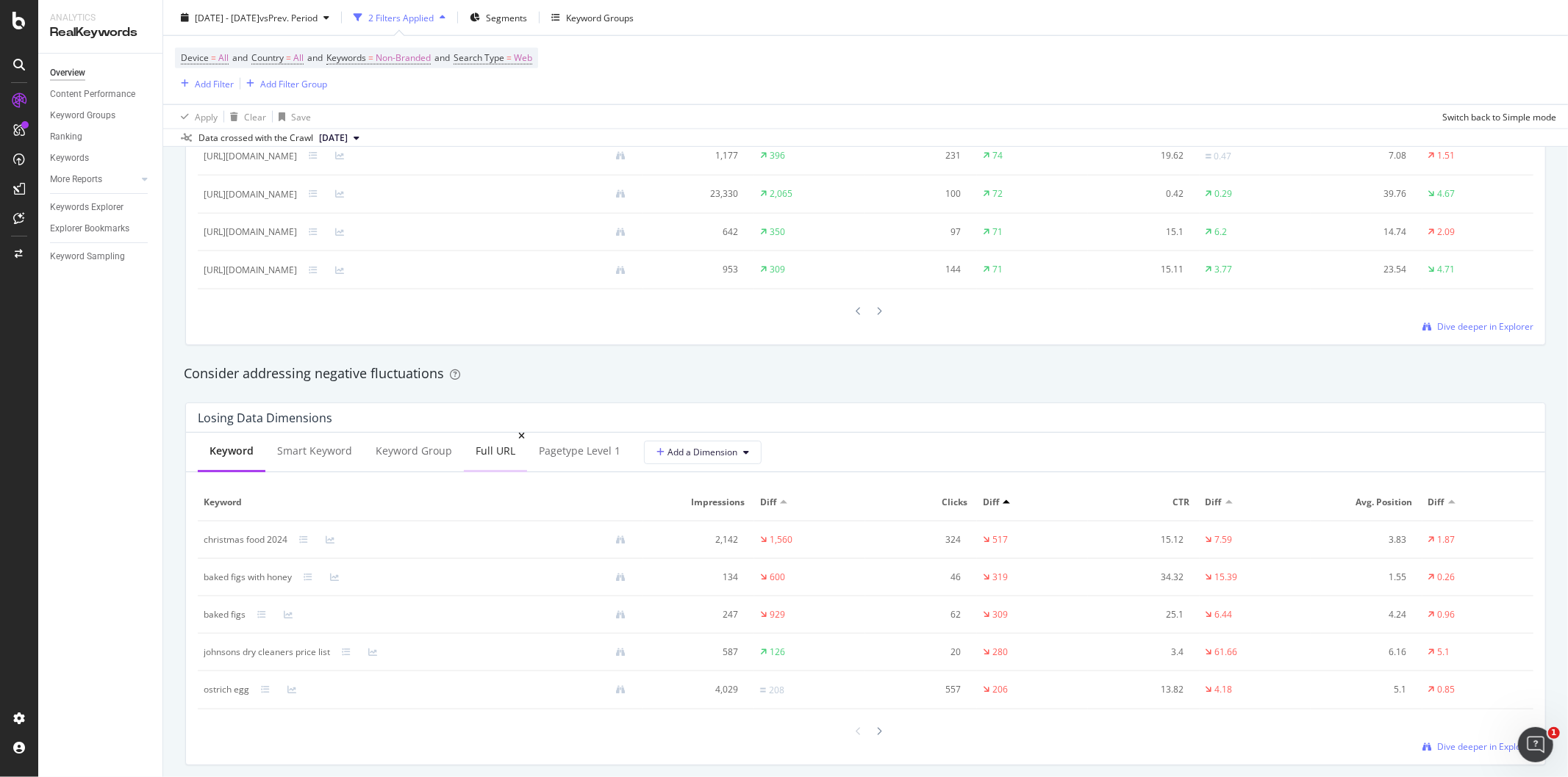
click at [484, 452] on div "Full URL" at bounding box center [495, 451] width 40 height 15
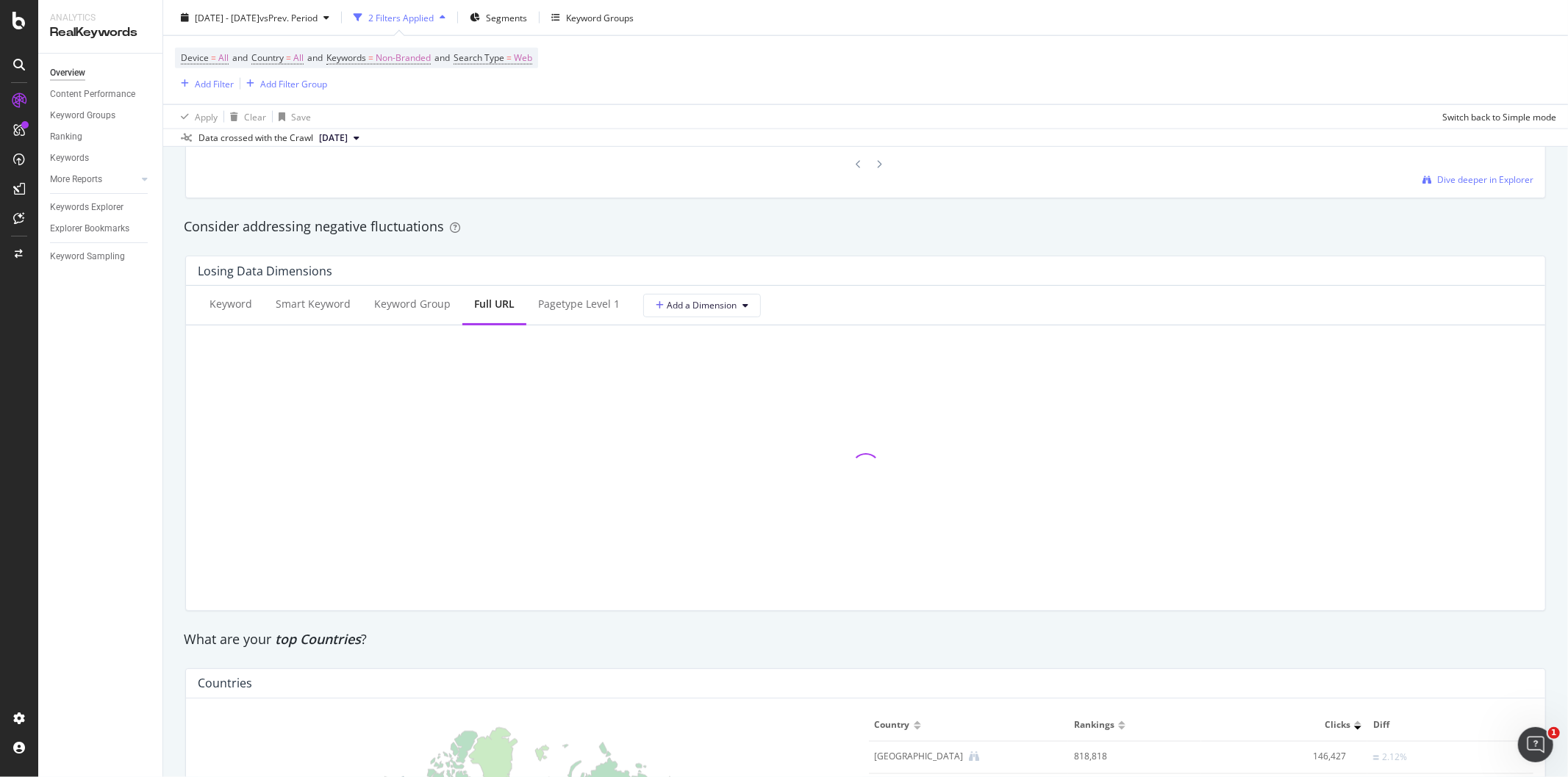
scroll to position [1659, 0]
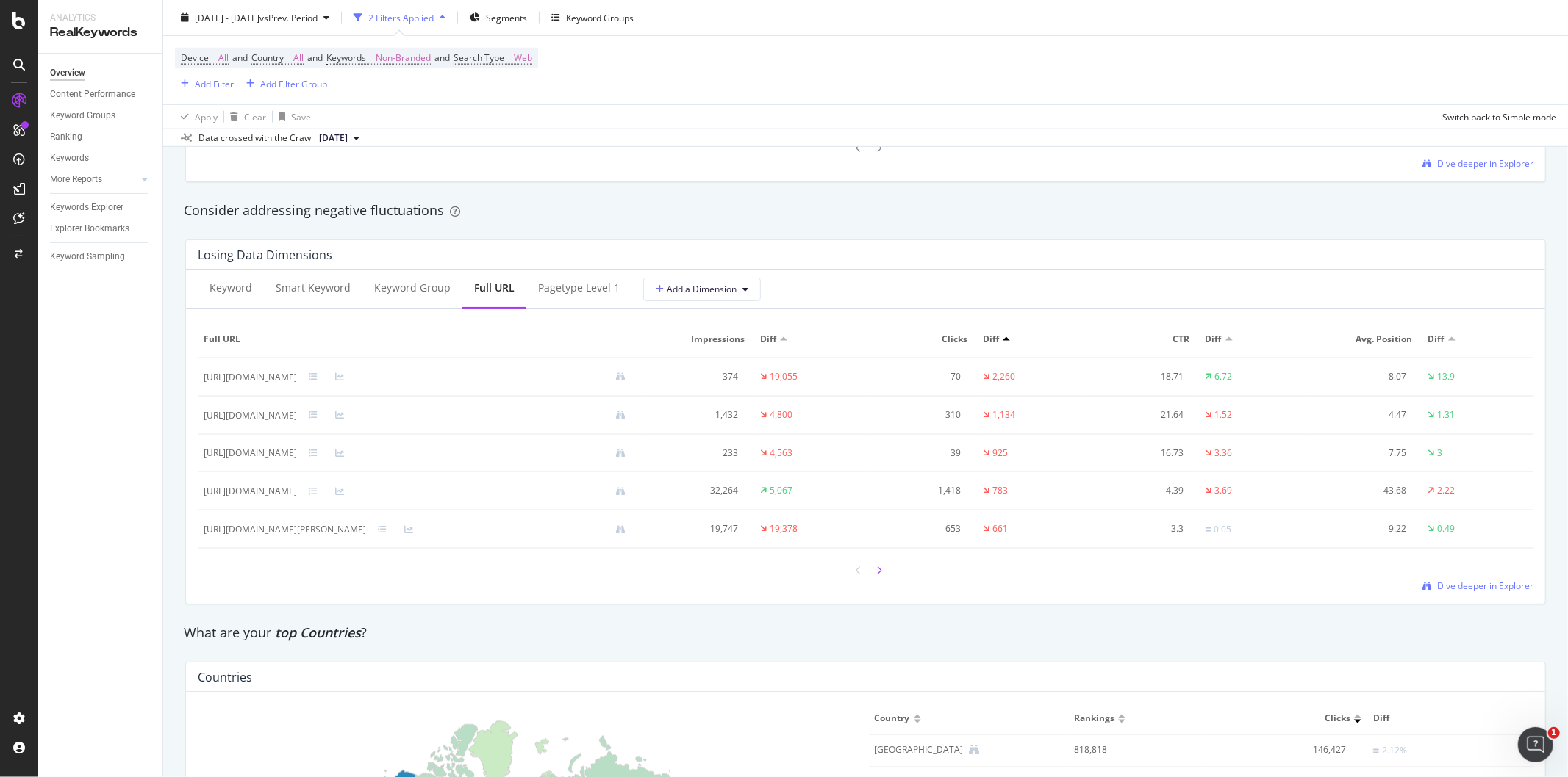
click at [876, 576] on div at bounding box center [880, 569] width 13 height 20
click at [877, 581] on div at bounding box center [880, 569] width 13 height 20
click at [857, 576] on icon at bounding box center [859, 571] width 6 height 8
click at [857, 575] on icon at bounding box center [859, 570] width 6 height 8
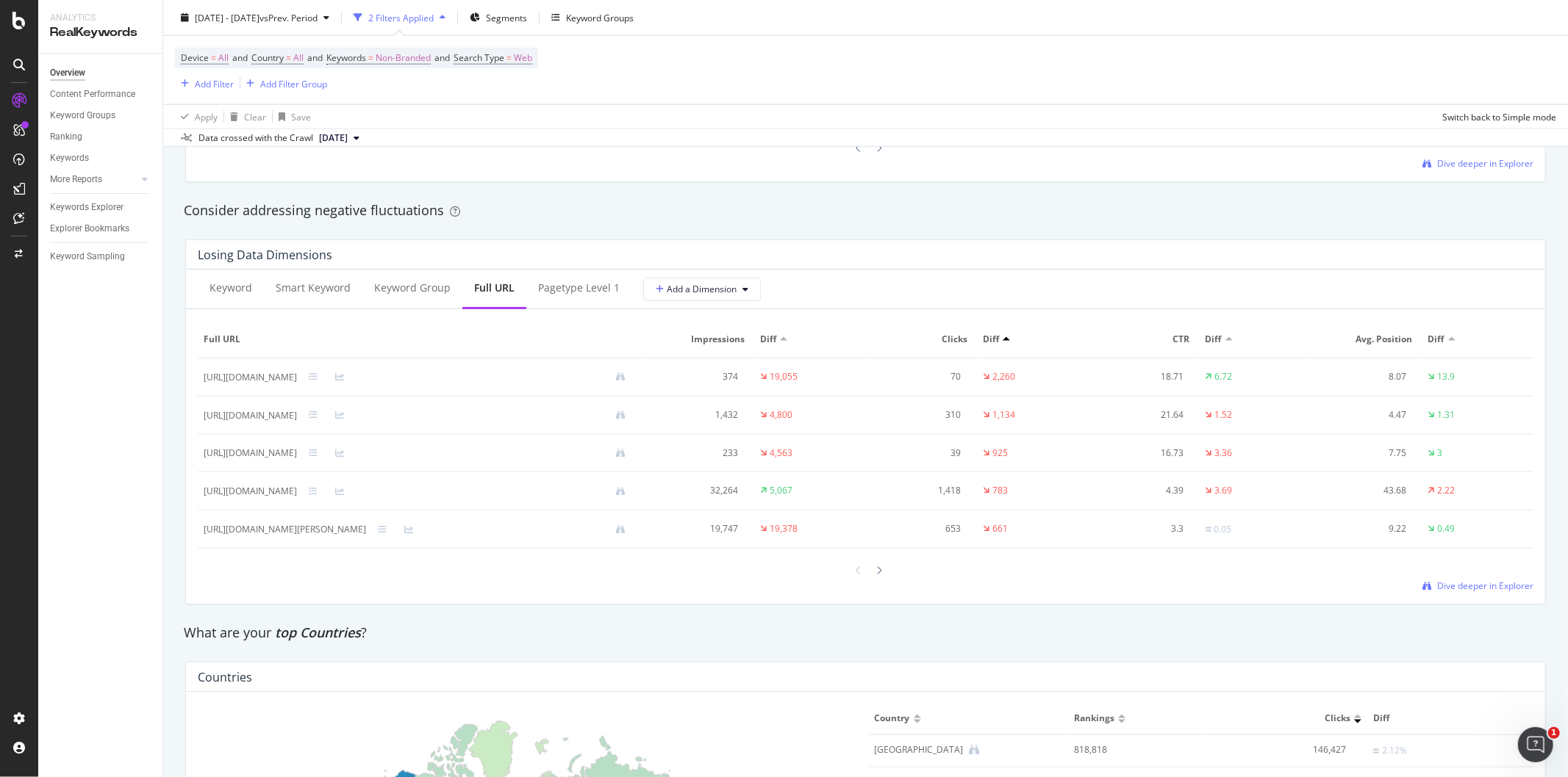
click at [857, 575] on icon at bounding box center [859, 570] width 6 height 8
click at [877, 575] on icon at bounding box center [880, 570] width 6 height 8
click at [877, 576] on icon at bounding box center [880, 571] width 6 height 8
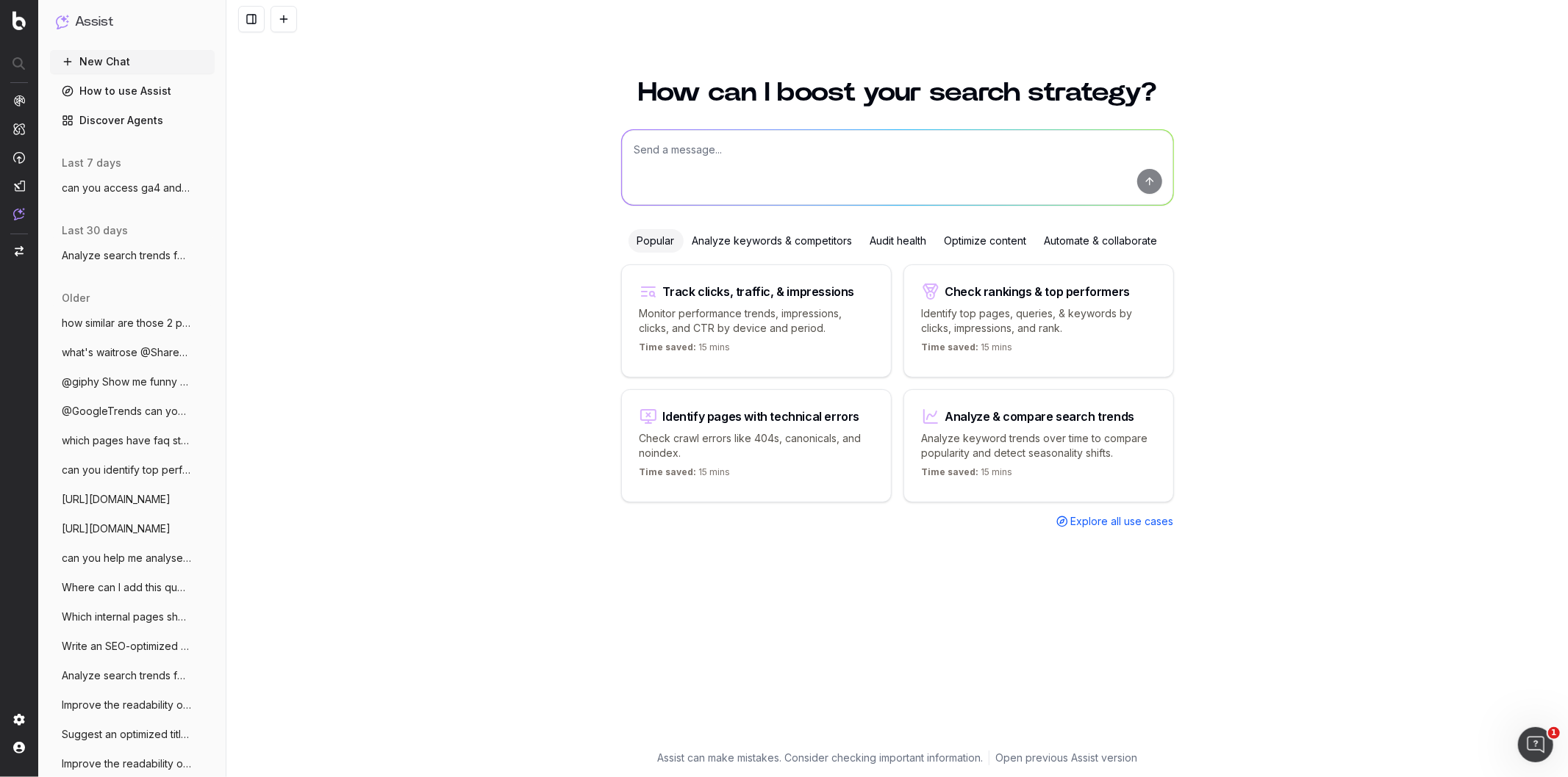
click at [728, 165] on textarea at bounding box center [898, 167] width 551 height 75
click at [824, 294] on div "Track clicks, traffic, & impressions" at bounding box center [759, 291] width 192 height 12
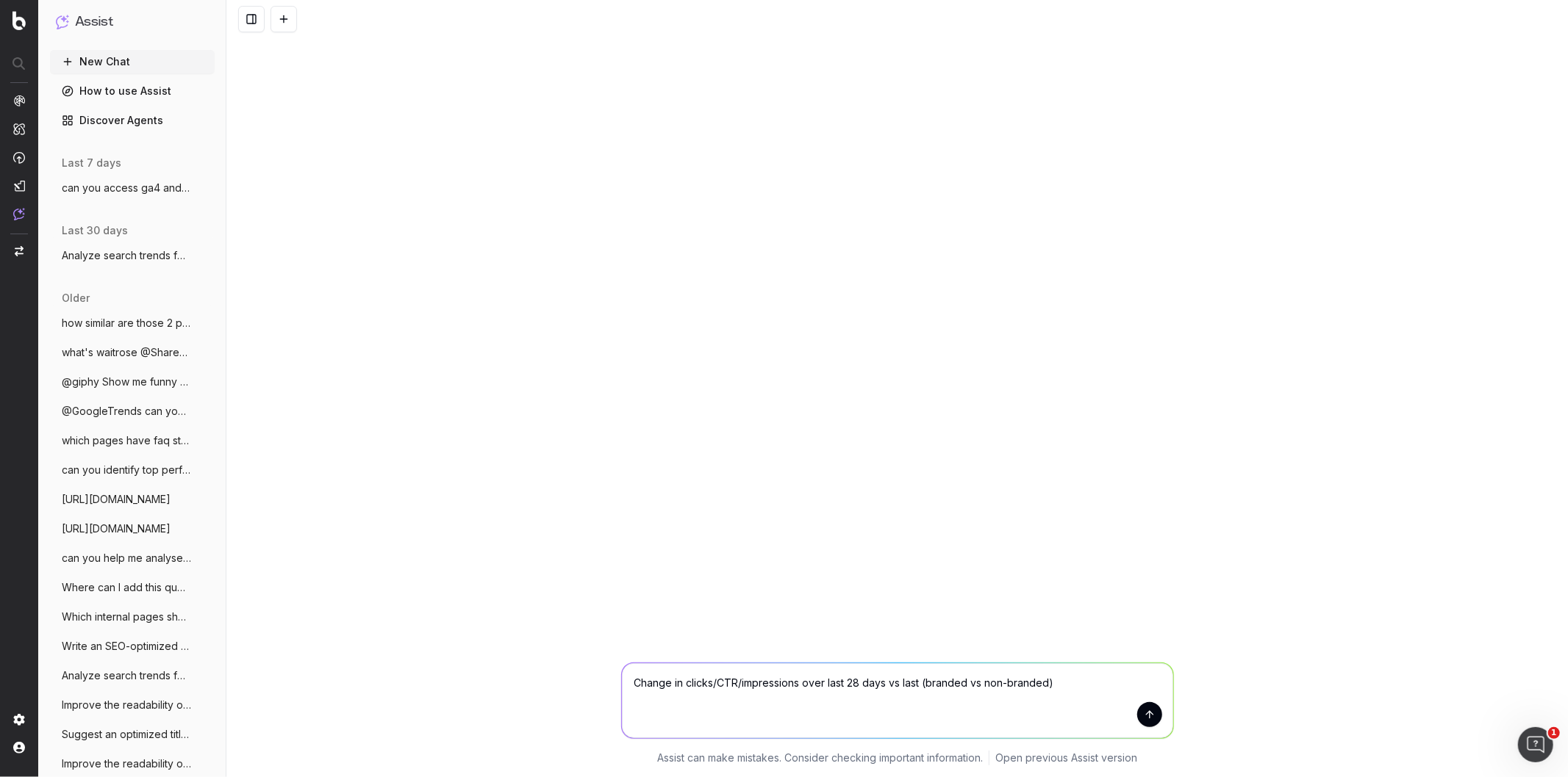
drag, startPoint x: 1083, startPoint y: 684, endPoint x: 369, endPoint y: 669, distance: 714.2
click at [369, 669] on div "Change in clicks/CTR/impressions over last 28 days vs last (branded vs non-bran…" at bounding box center [897, 711] width 1342 height 132
paste textarea "https://app.botify.com/waitrose/waitrose-full-crawl/keywords/overview?context=%…"
type textarea "can you give em top inisghts for this time epriod https://app.botify.com/waitro…"
